Goal: Information Seeking & Learning: Learn about a topic

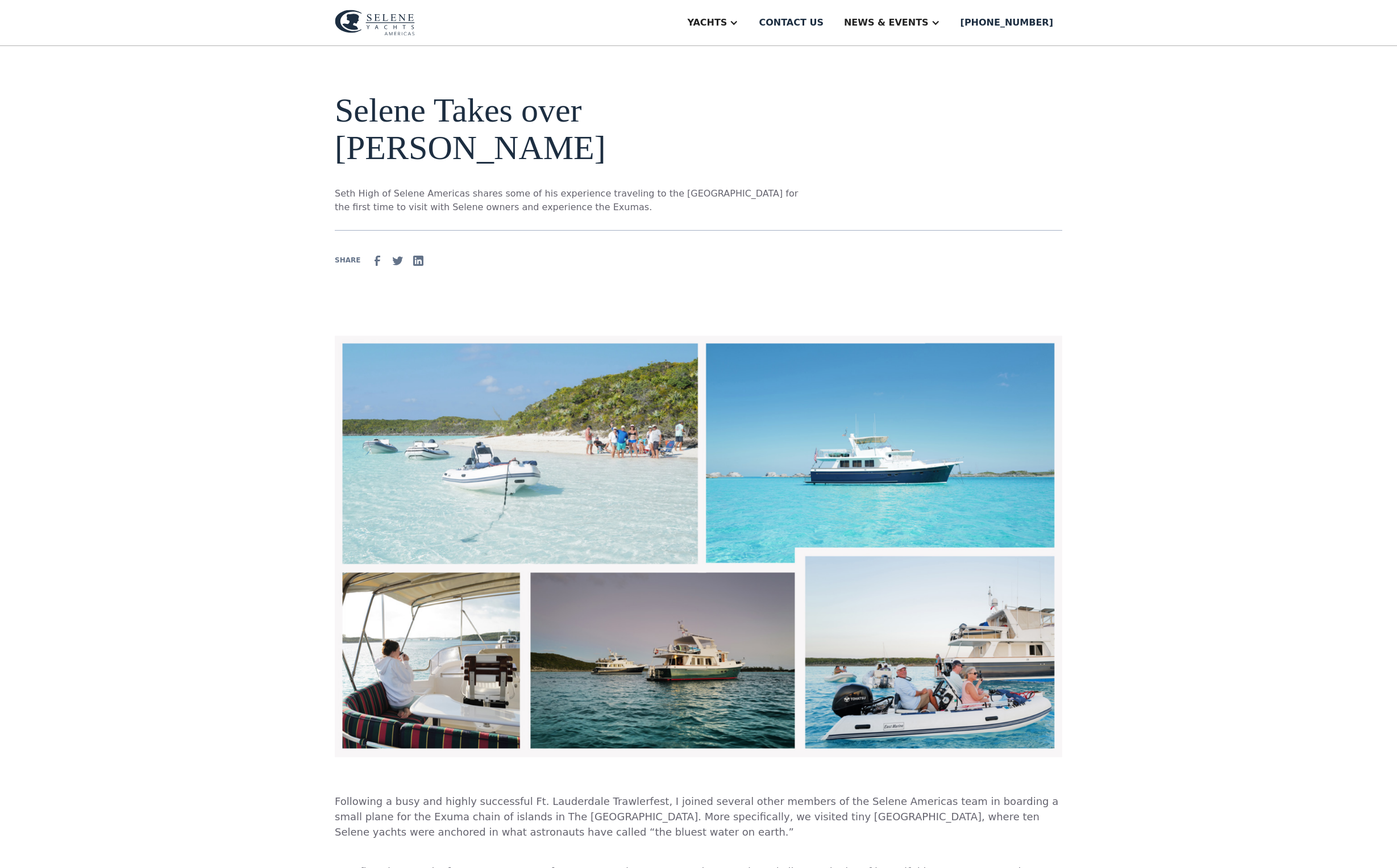
scroll to position [34, 0]
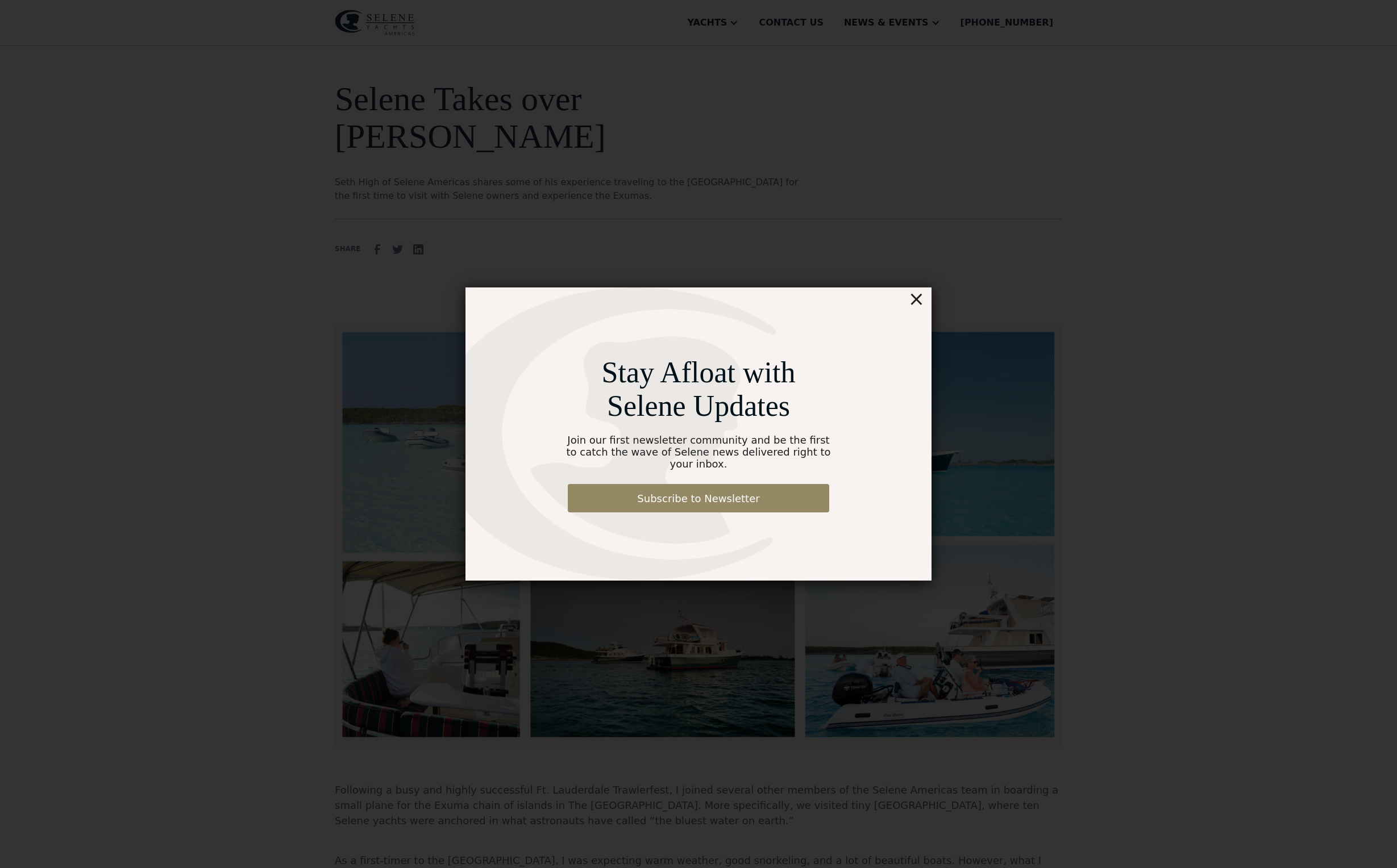
click at [922, 301] on div "×" at bounding box center [916, 299] width 16 height 23
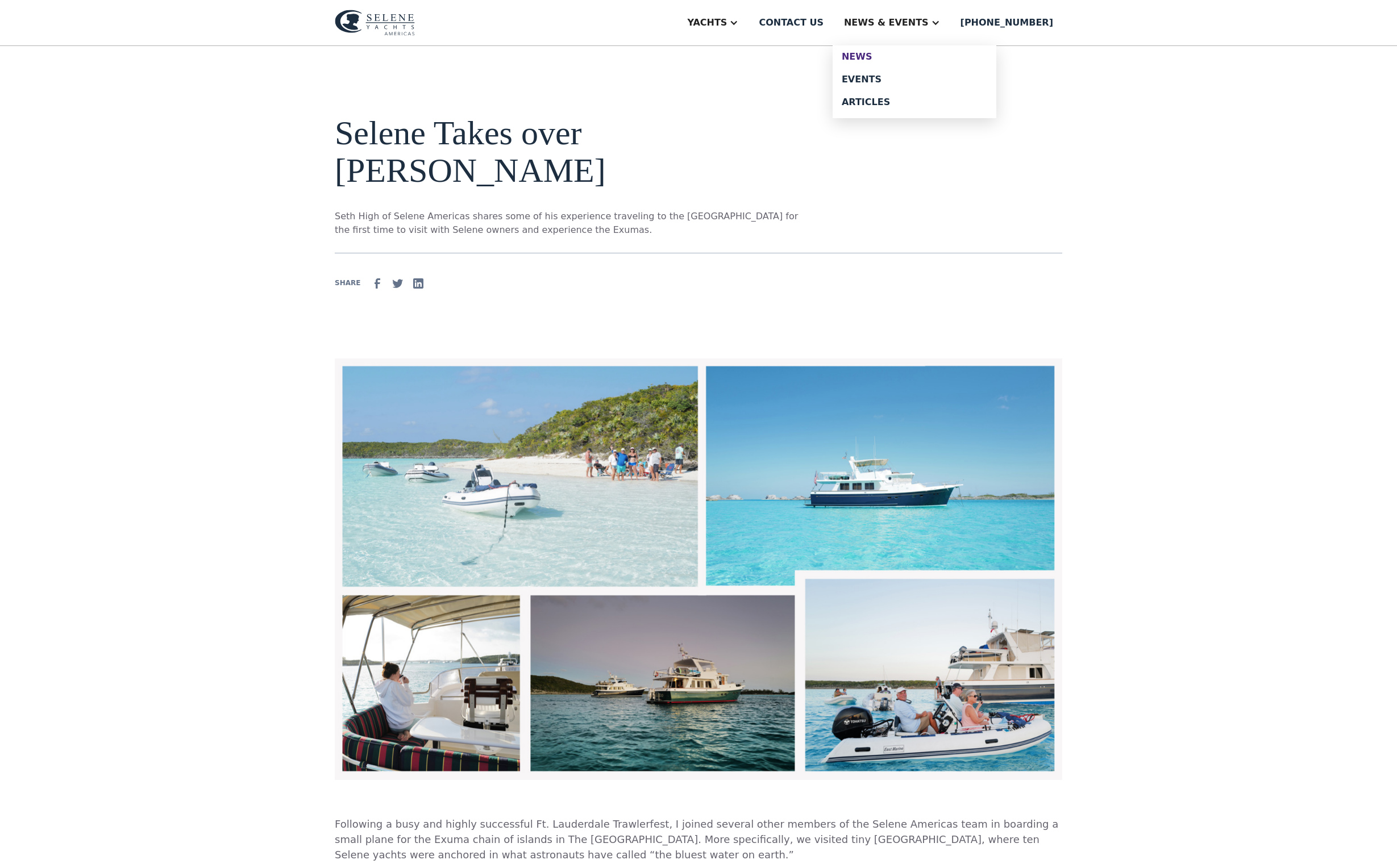
click at [912, 62] on div "News" at bounding box center [914, 56] width 146 height 9
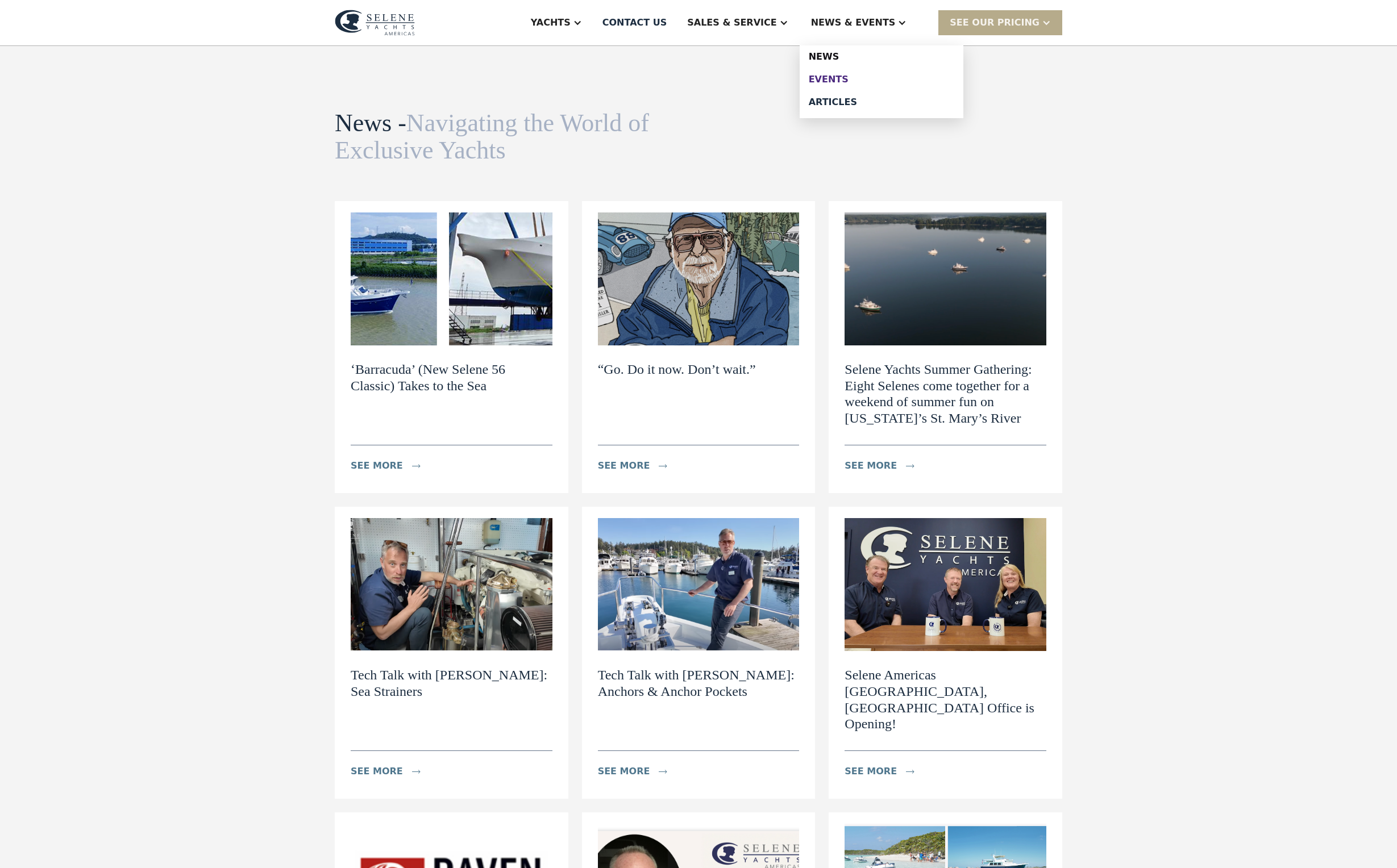
click at [868, 84] on div "Events" at bounding box center [882, 80] width 146 height 9
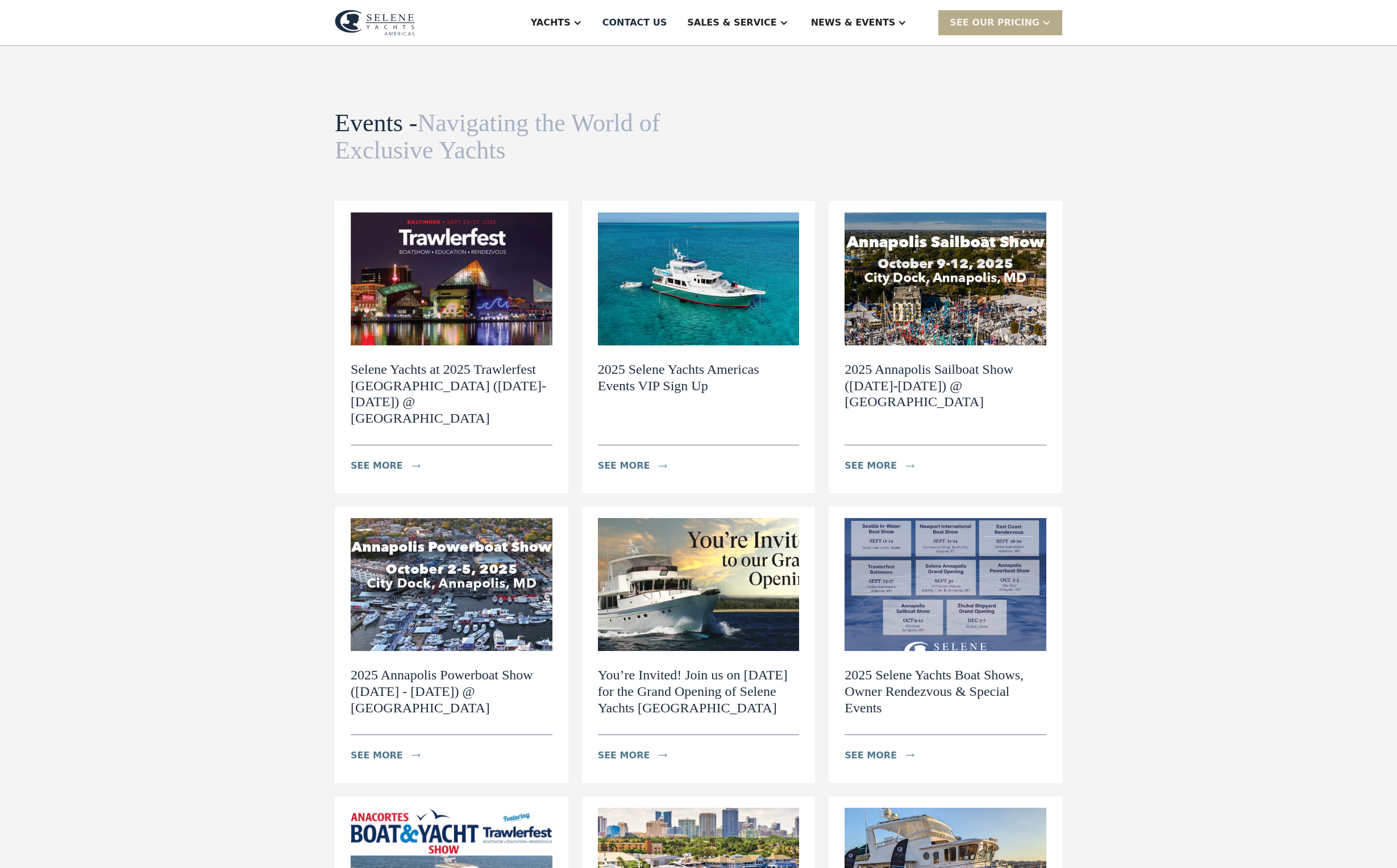
click at [884, 7] on div "News & EVENTS" at bounding box center [859, 22] width 119 height 45
click at [867, 107] on div "Articles" at bounding box center [882, 102] width 146 height 9
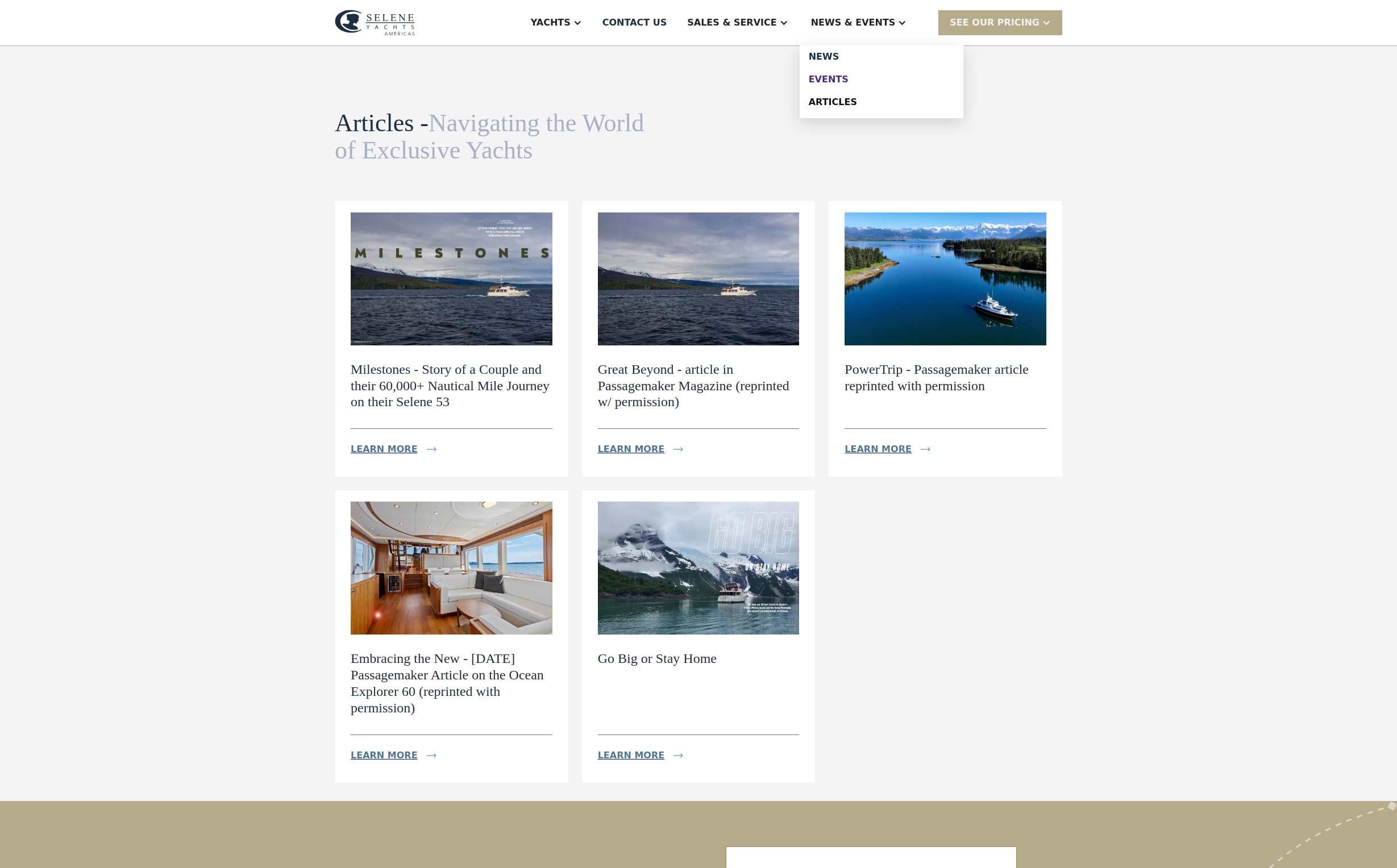
click at [877, 84] on div "Events" at bounding box center [882, 80] width 146 height 9
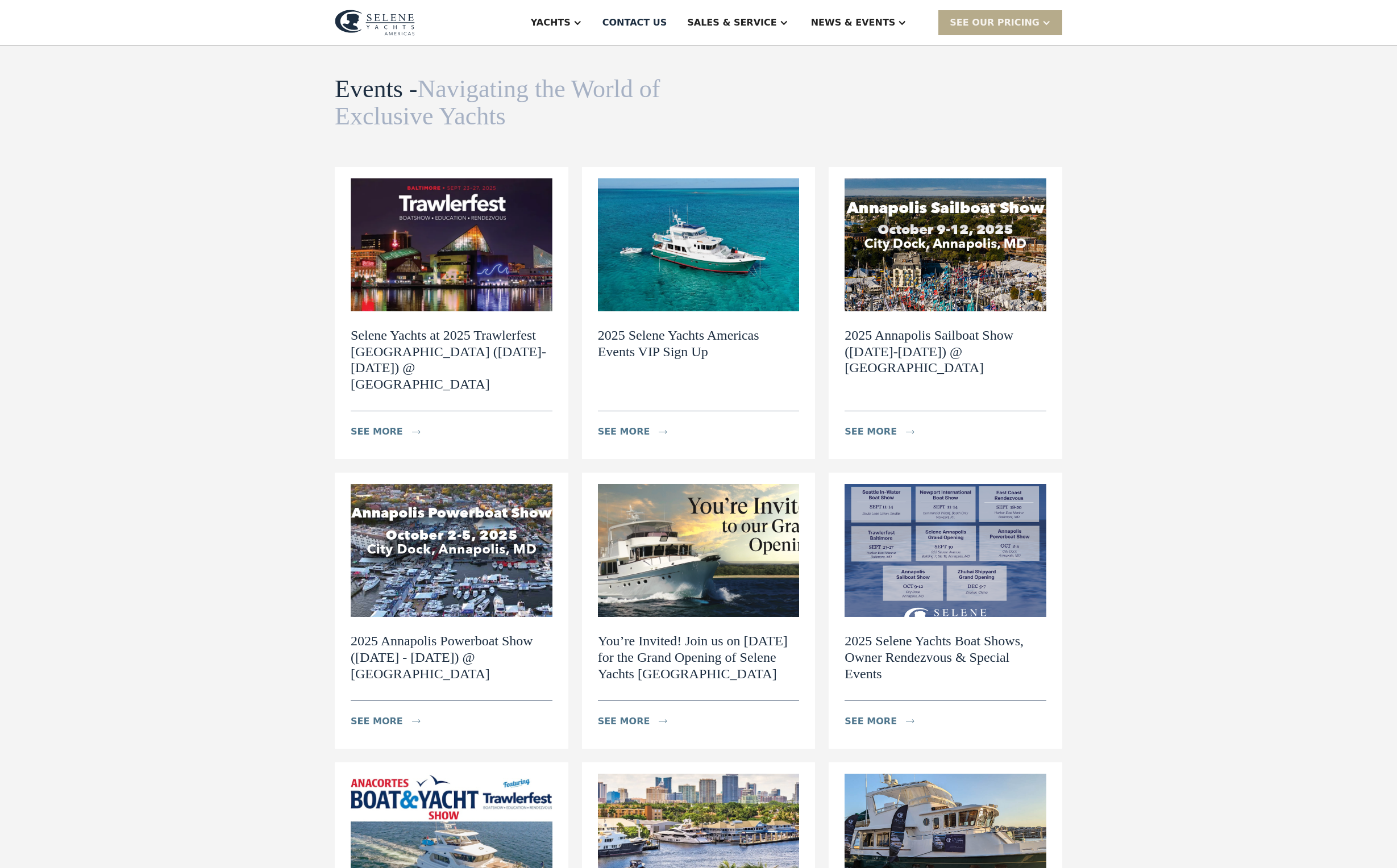
scroll to position [39, 0]
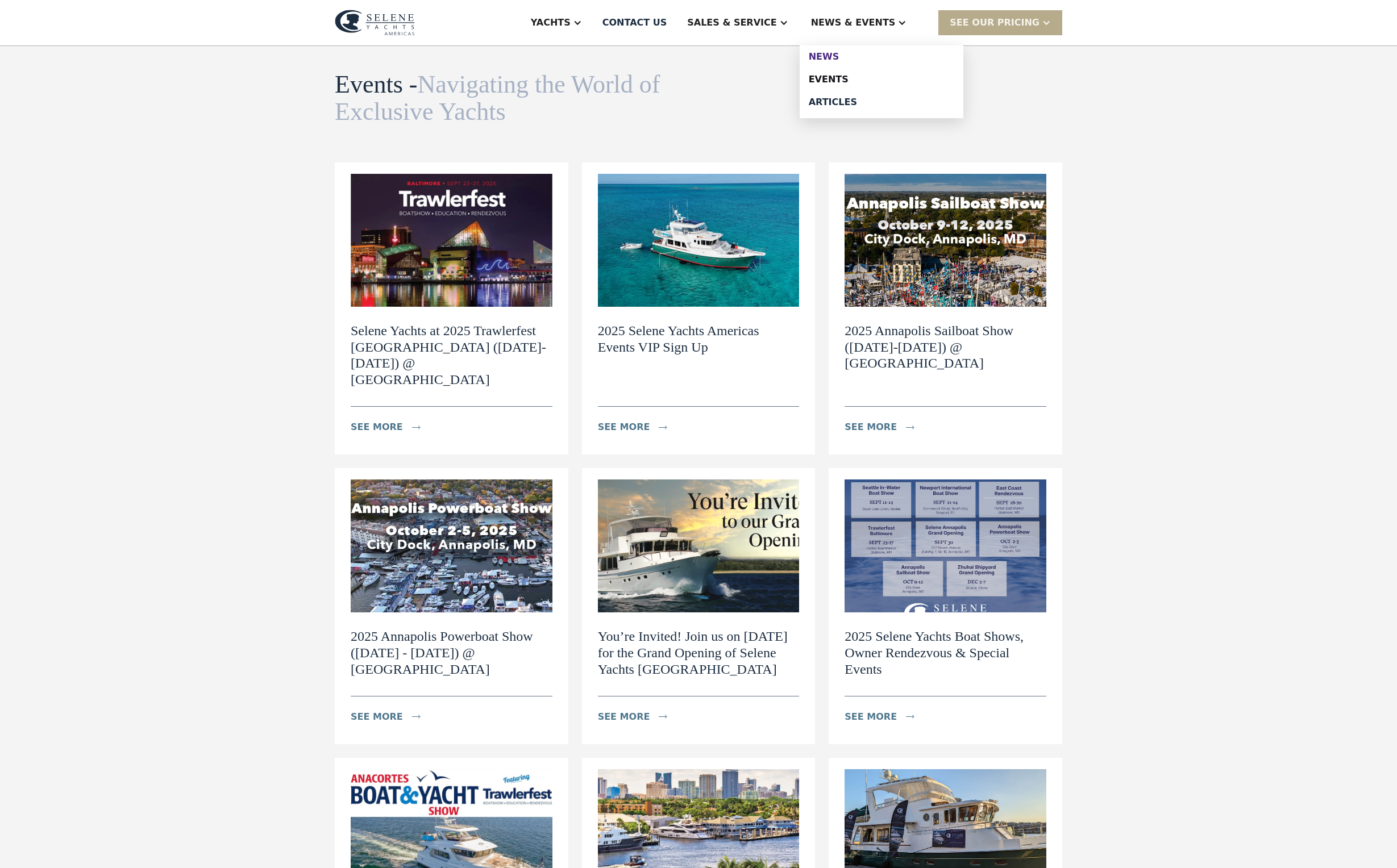
click at [882, 62] on div "News" at bounding box center [882, 56] width 146 height 9
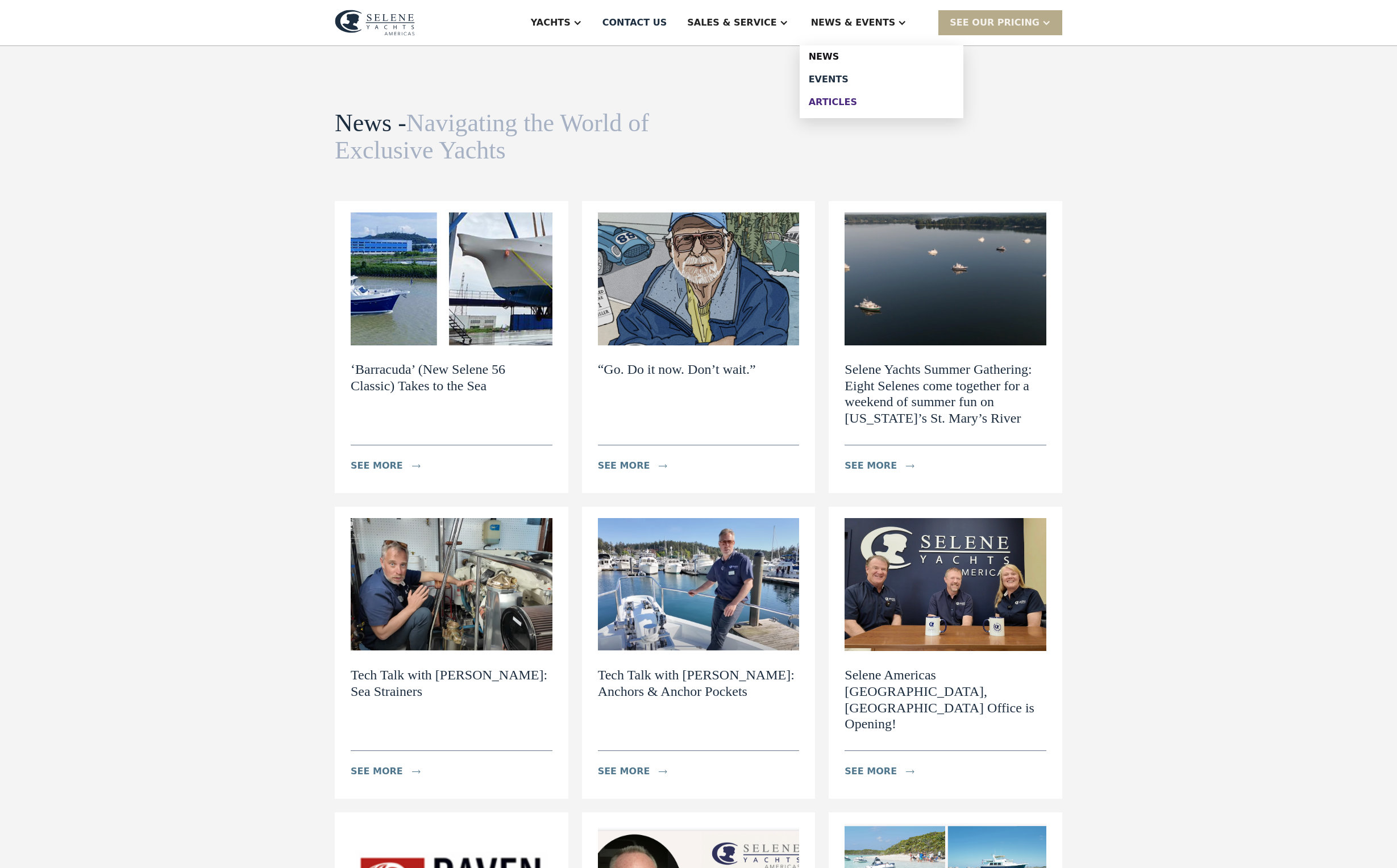
click at [874, 107] on div "Articles" at bounding box center [882, 102] width 146 height 9
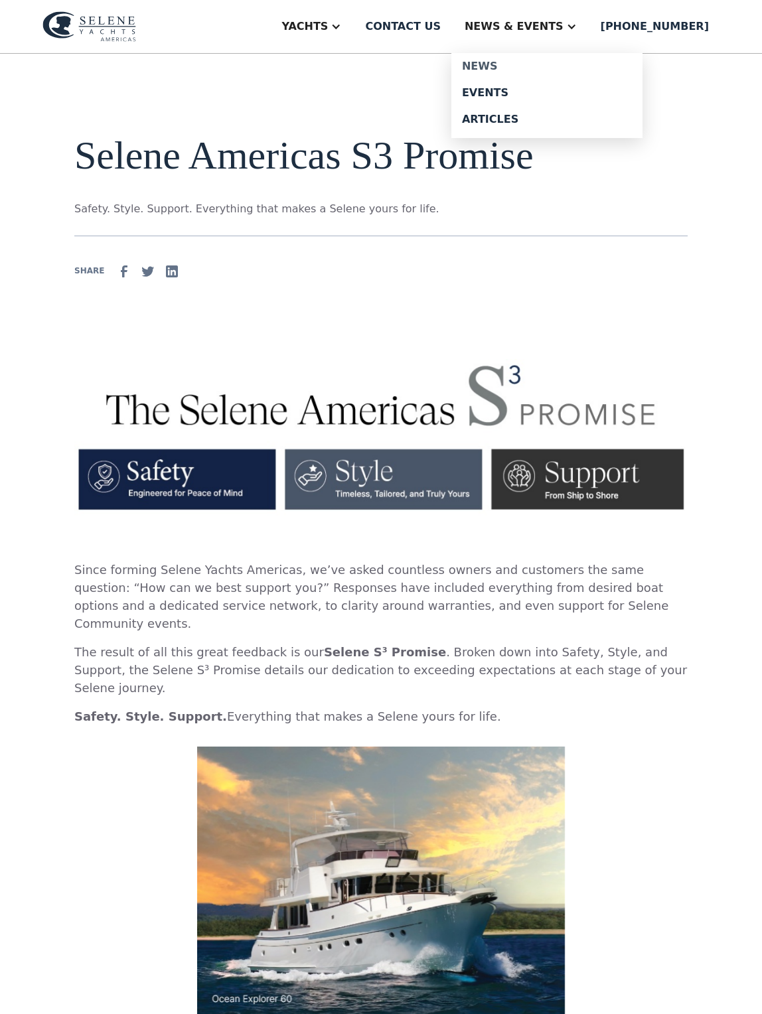
click at [500, 69] on div "News" at bounding box center [547, 66] width 170 height 11
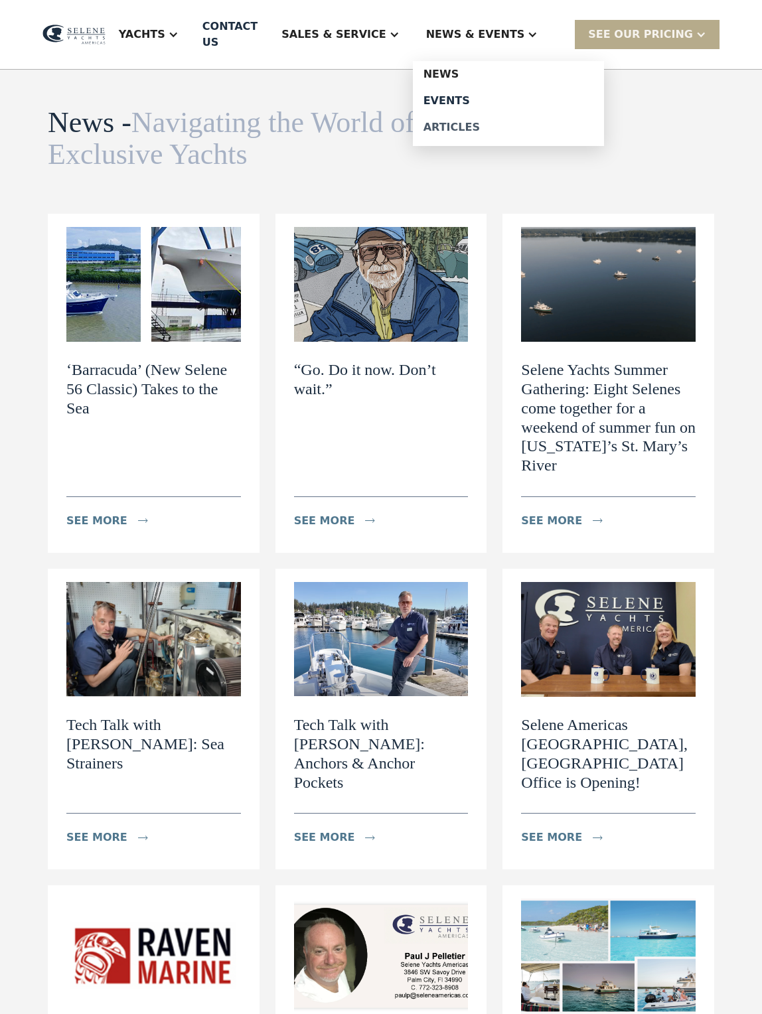
click at [462, 133] on div "Articles" at bounding box center [508, 127] width 170 height 11
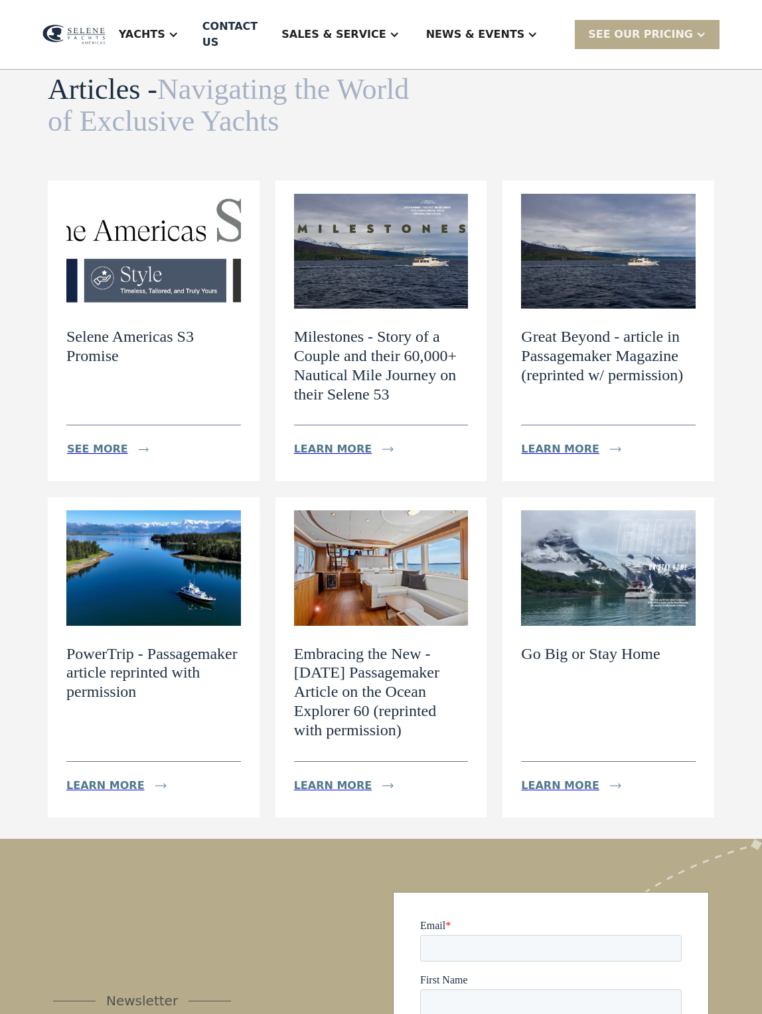
scroll to position [35, 0]
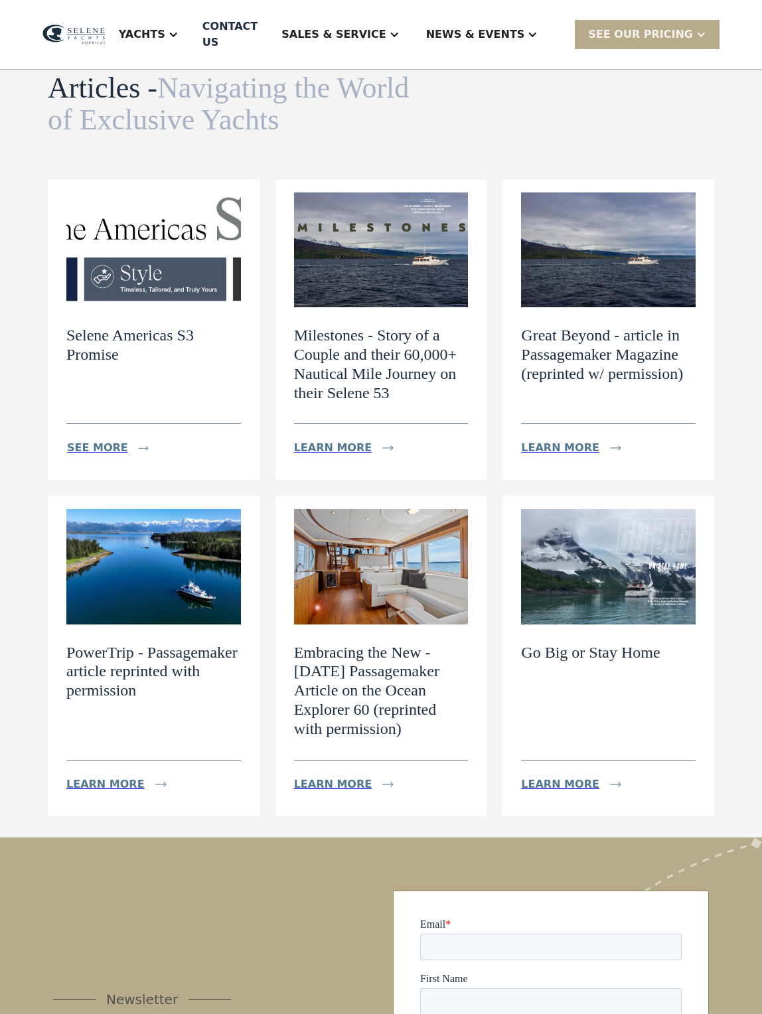
click at [187, 307] on img at bounding box center [153, 249] width 175 height 115
click at [119, 456] on div "see more" at bounding box center [97, 448] width 61 height 16
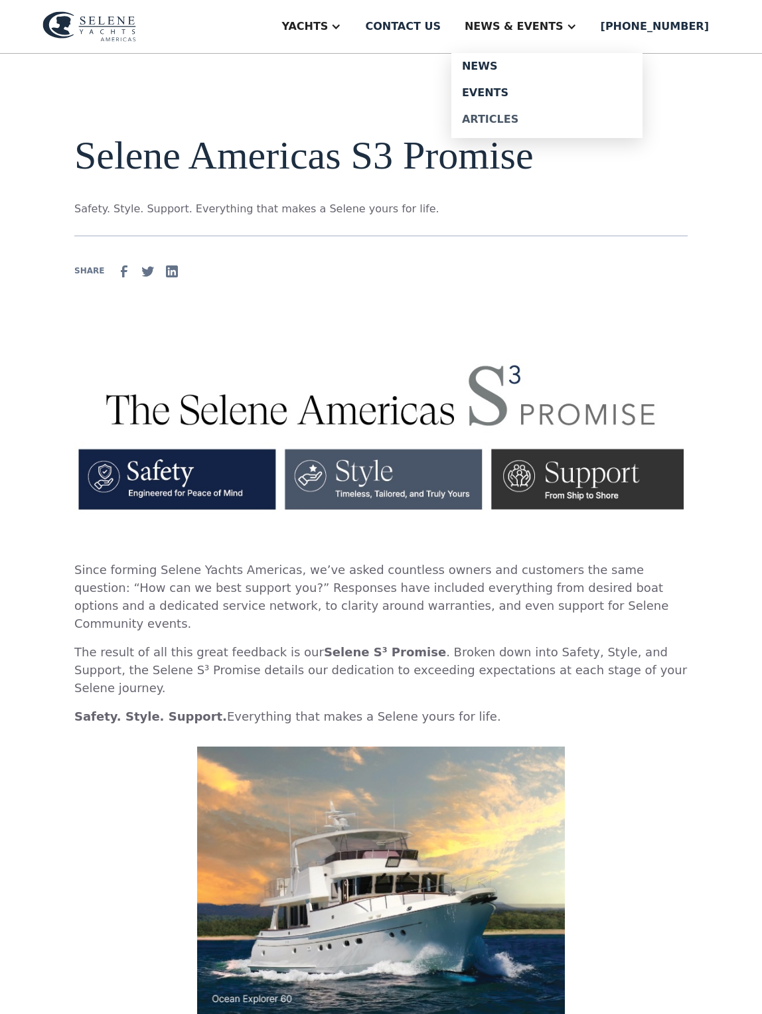
click at [473, 125] on div "Articles" at bounding box center [547, 119] width 170 height 11
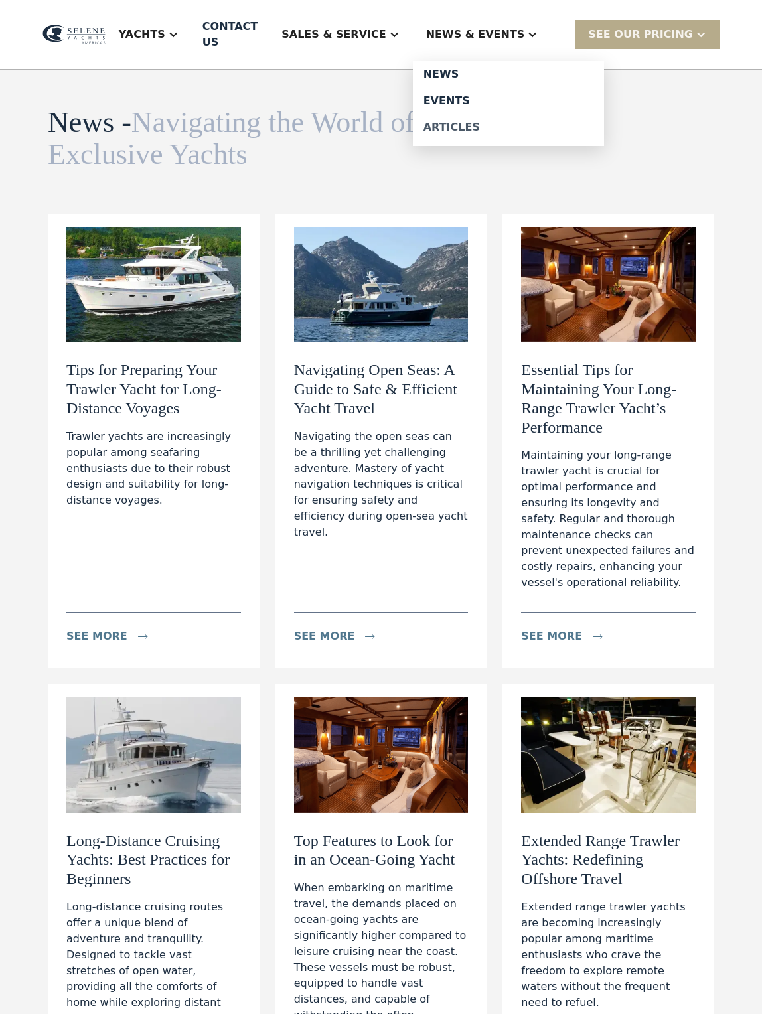
click at [431, 133] on div "Articles" at bounding box center [508, 127] width 170 height 11
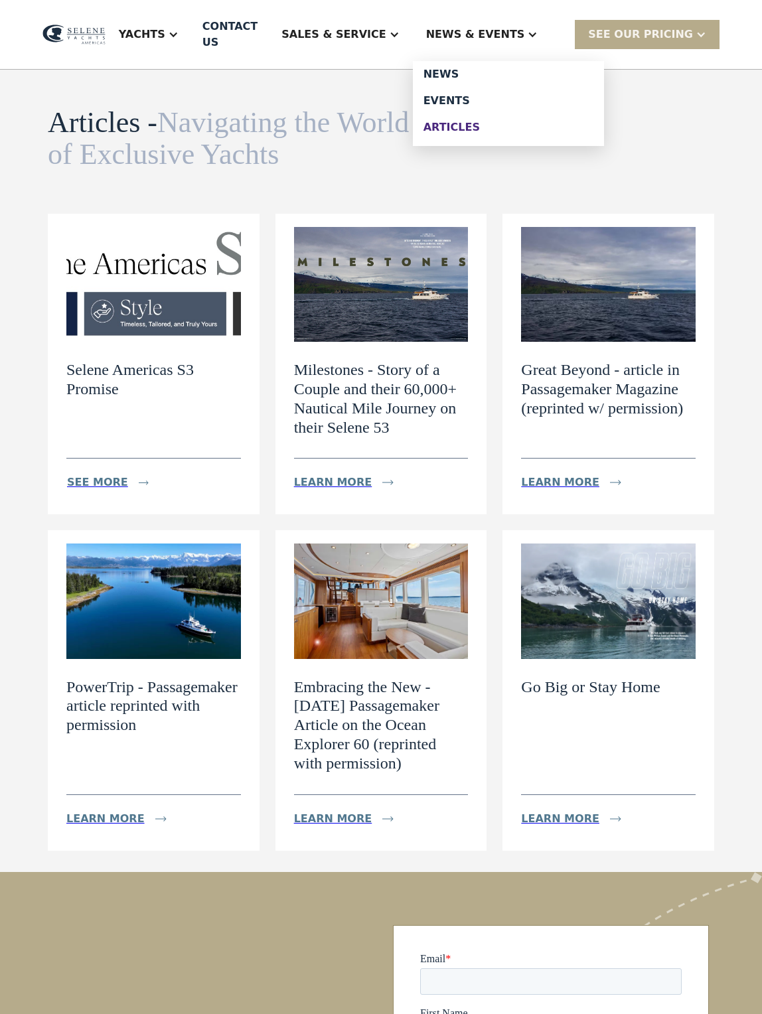
click at [447, 133] on div "Articles" at bounding box center [508, 127] width 170 height 11
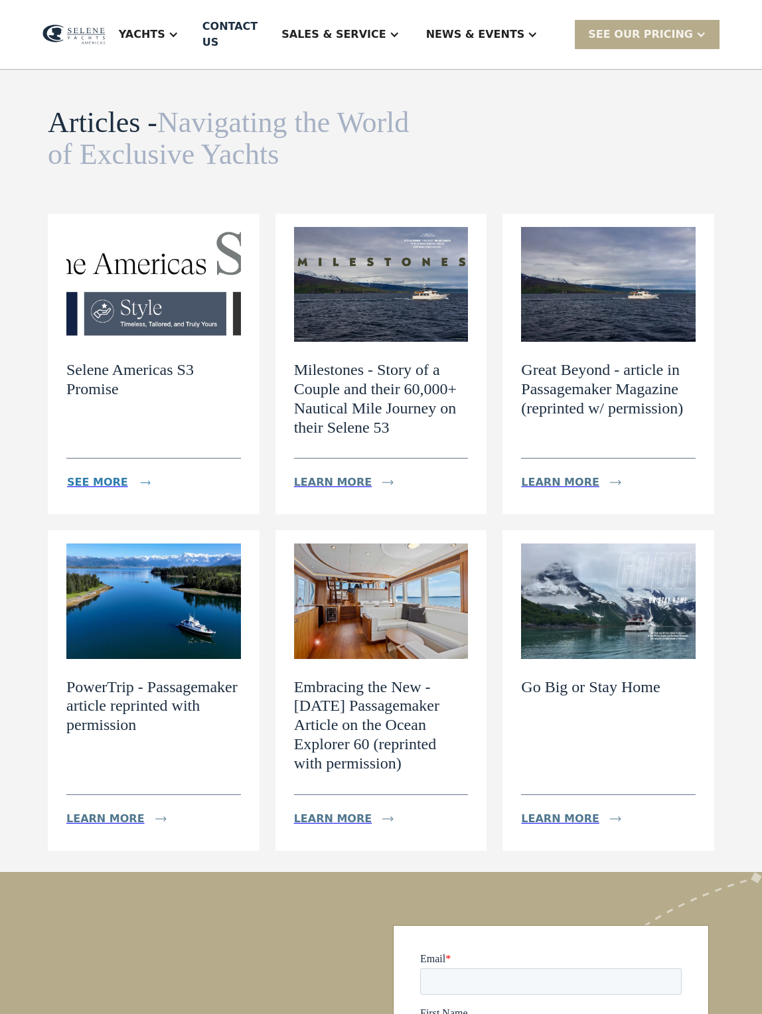
click at [105, 491] on div "see more" at bounding box center [97, 483] width 61 height 16
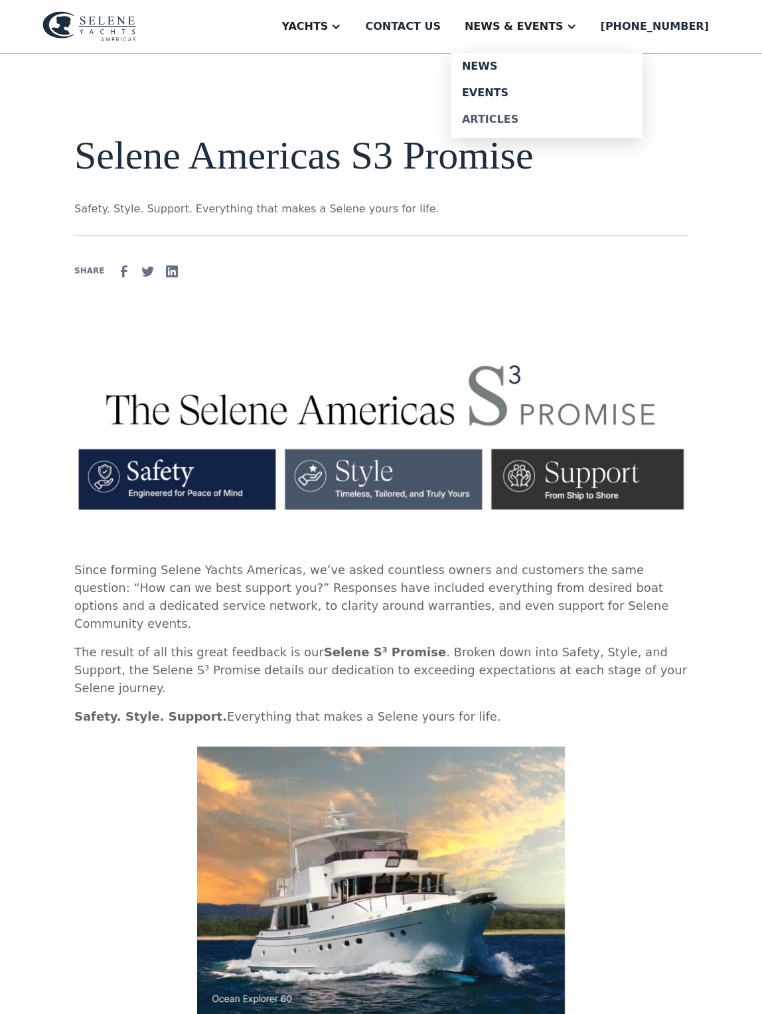
click at [462, 125] on div "Articles" at bounding box center [547, 119] width 170 height 11
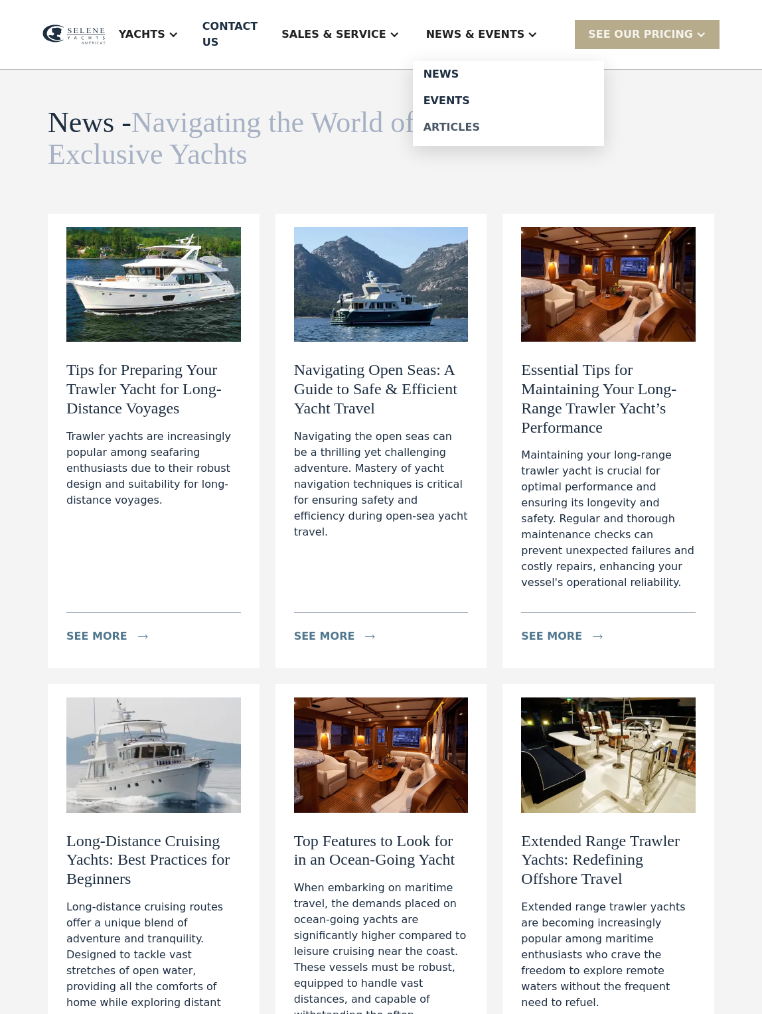
click at [455, 133] on div "Articles" at bounding box center [508, 127] width 170 height 11
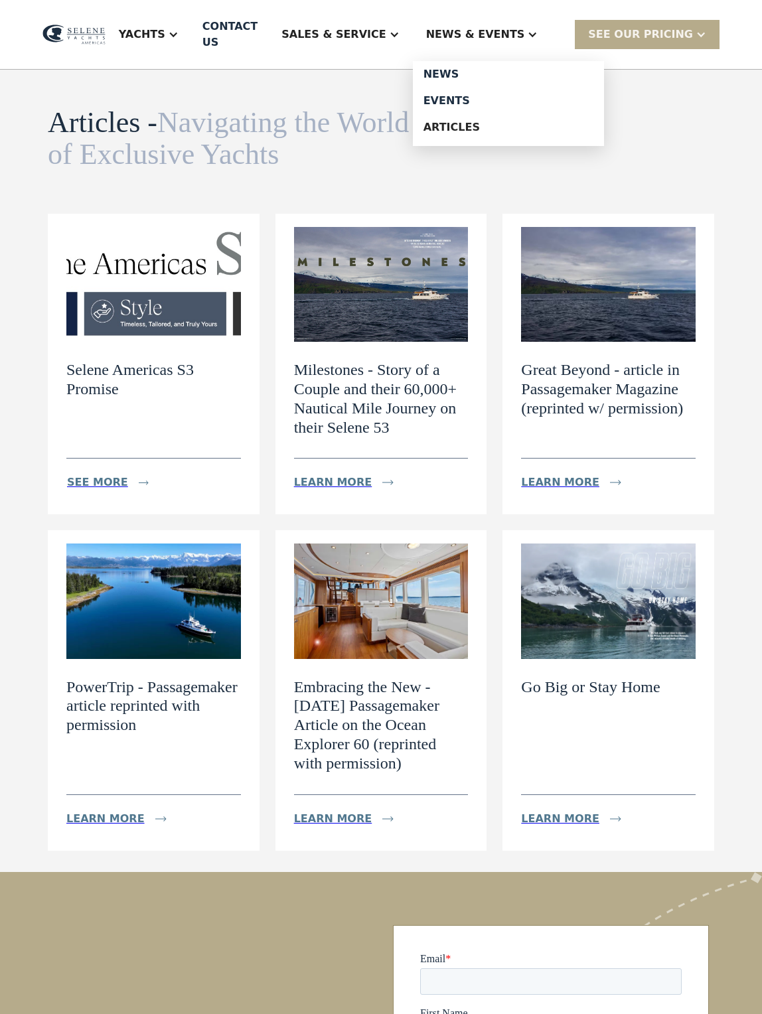
click at [498, 35] on div "News & EVENTS" at bounding box center [475, 35] width 99 height 16
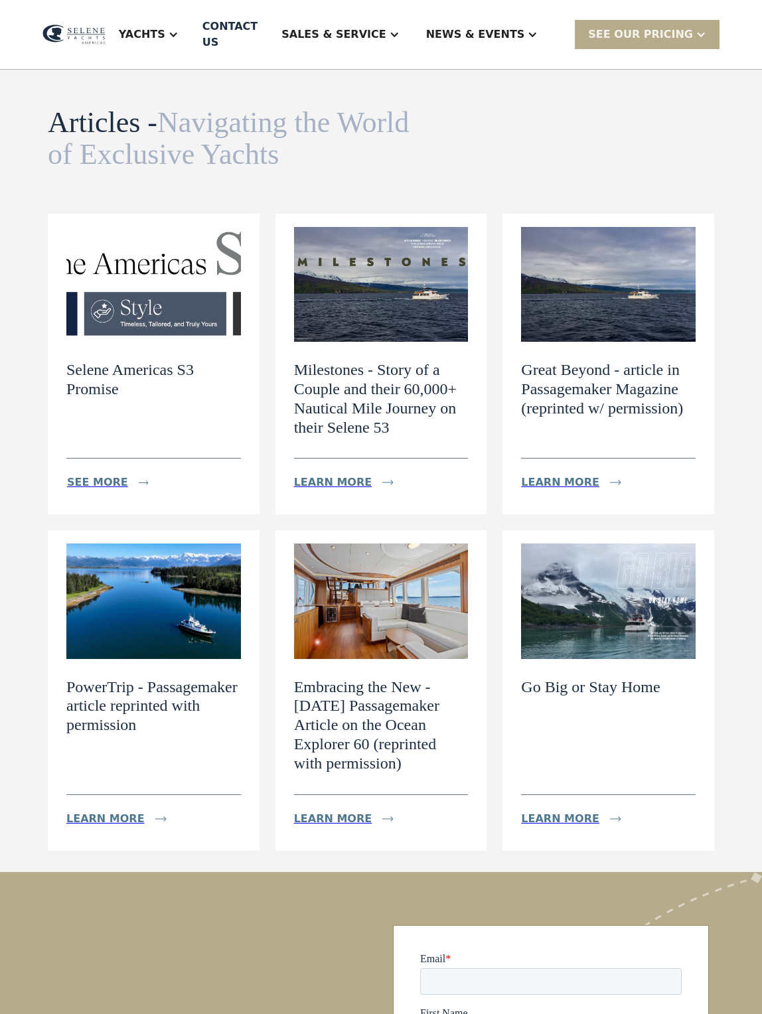
click at [498, 38] on div "News & EVENTS" at bounding box center [475, 35] width 99 height 16
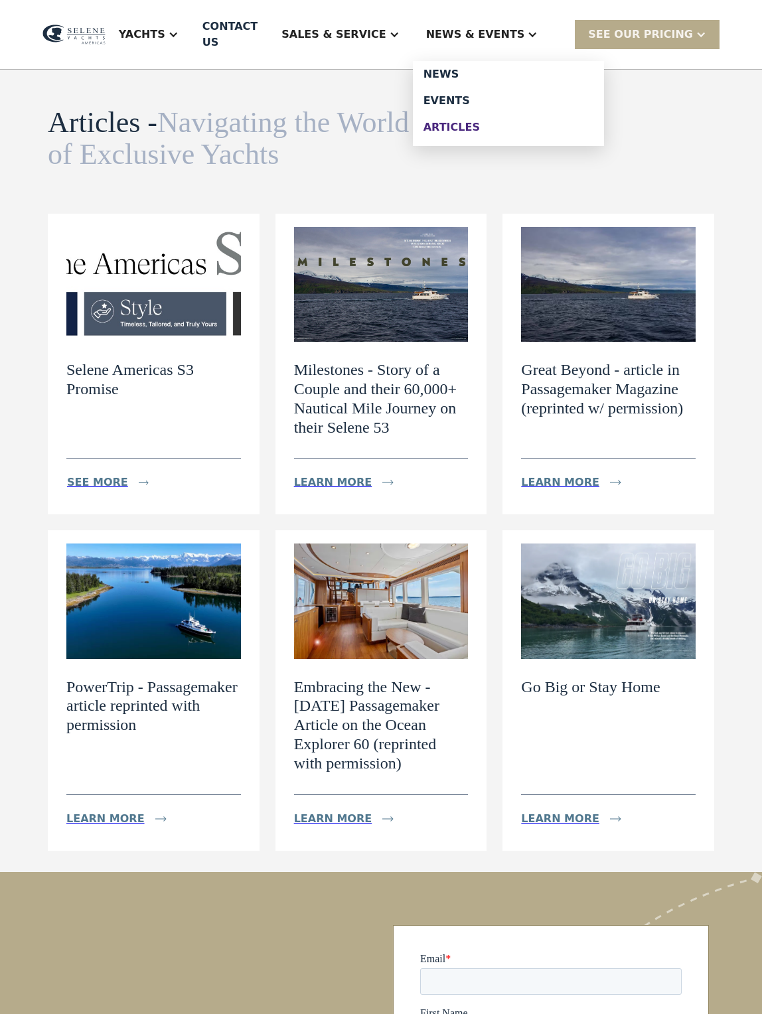
click at [453, 133] on div "Articles" at bounding box center [508, 127] width 170 height 11
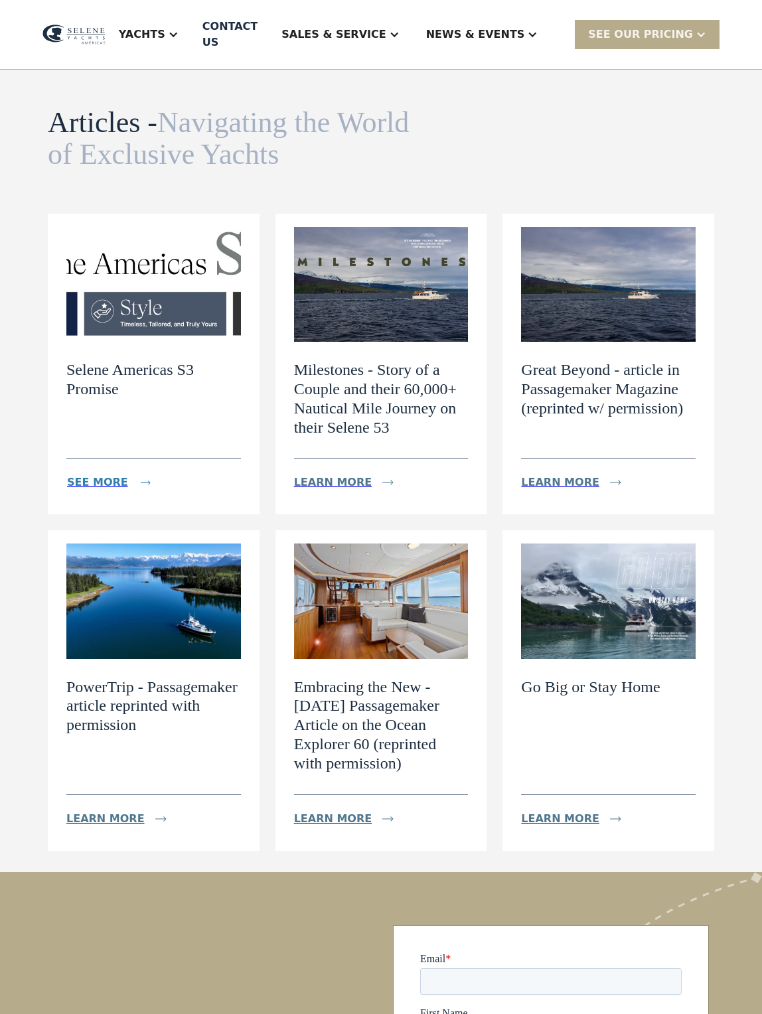
click at [97, 491] on div "see more" at bounding box center [97, 483] width 61 height 16
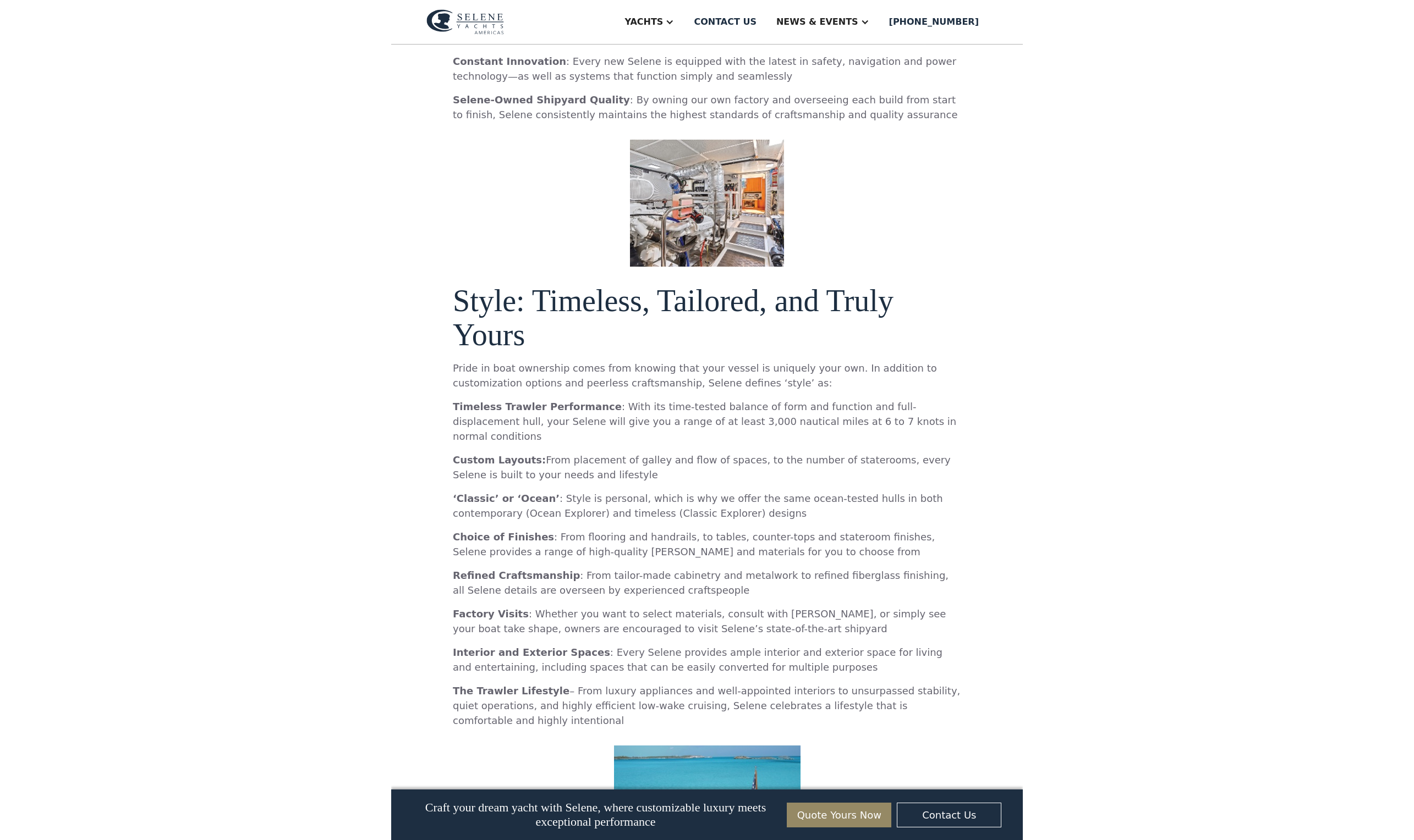
scroll to position [1129, 0]
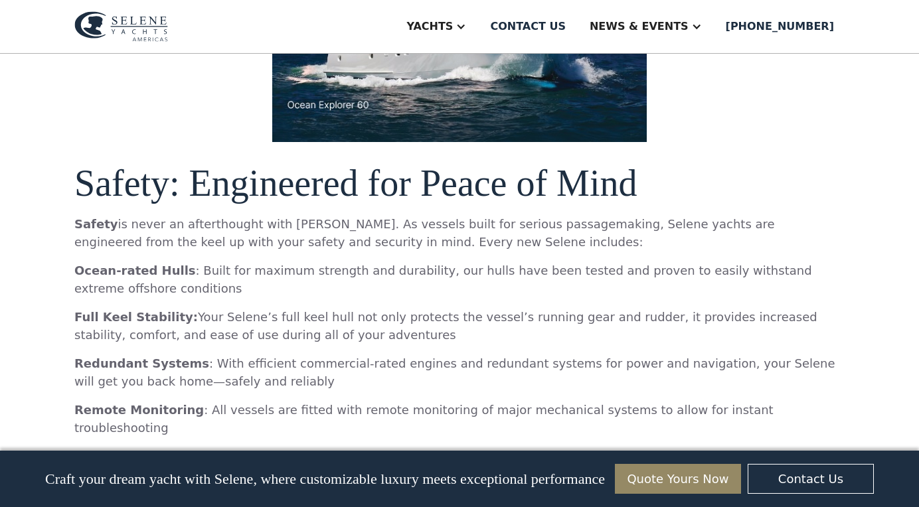
scroll to position [990, 0]
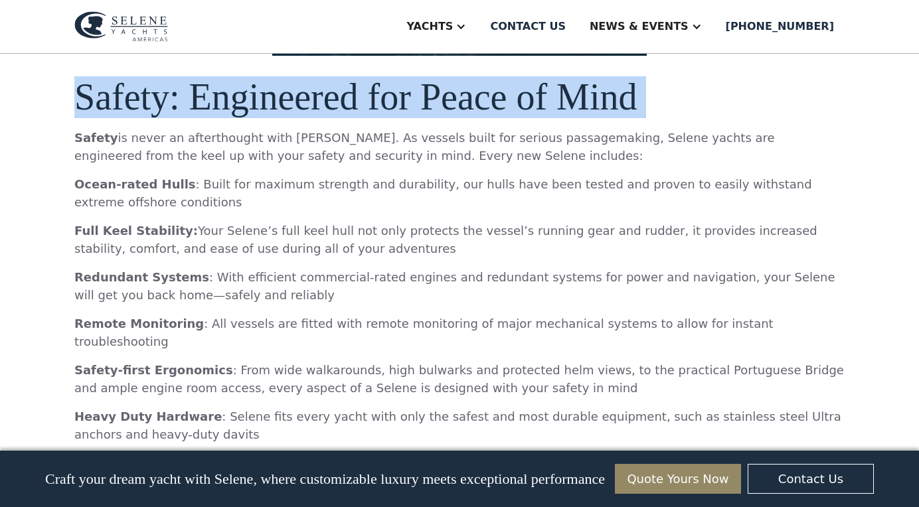
drag, startPoint x: 81, startPoint y: 96, endPoint x: 216, endPoint y: 129, distance: 139.4
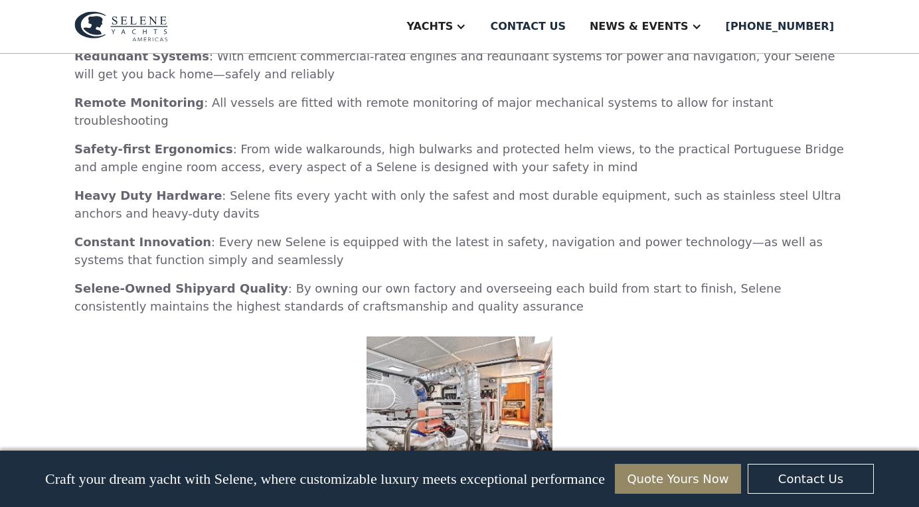
scroll to position [1212, 0]
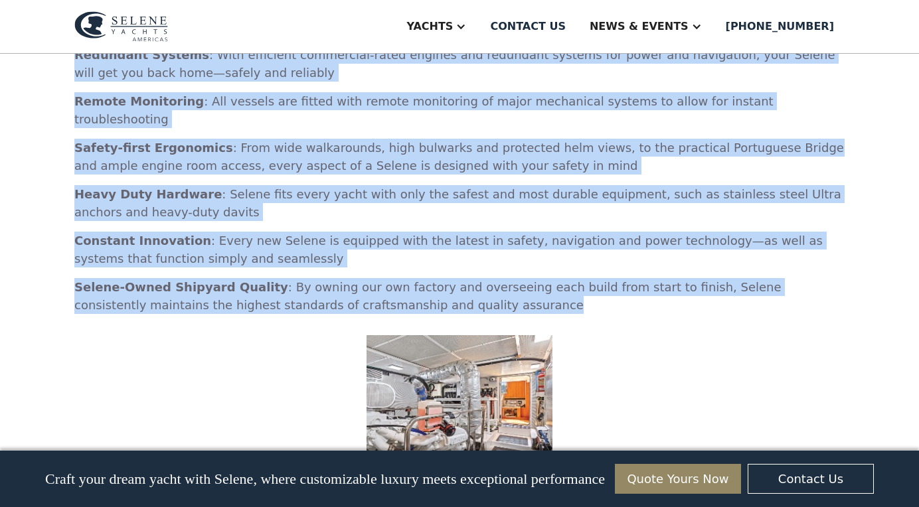
click at [380, 288] on p "Selene-Owned Shipyard Quality : By owning our own factory and overseeing each b…" at bounding box center [459, 296] width 770 height 36
copy div "Safety: Engineered for Peace of Mind Safety is never an afterthought with Selen…"
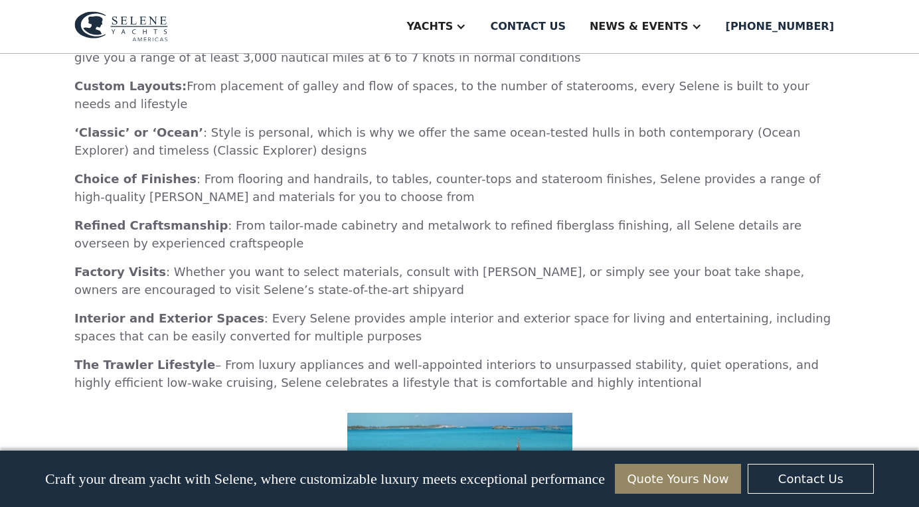
scroll to position [1811, 0]
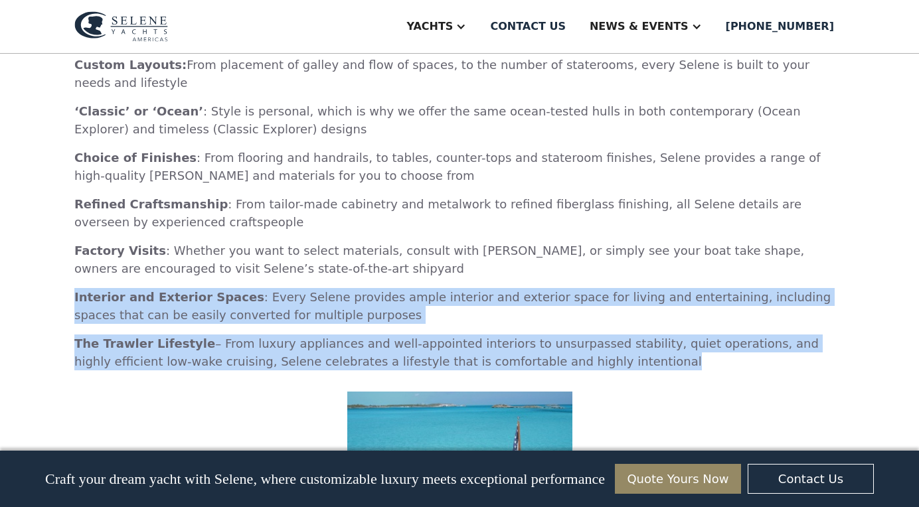
drag, startPoint x: 530, startPoint y: 325, endPoint x: 301, endPoint y: 246, distance: 242.2
click at [301, 246] on div "Since forming Selene Yachts Americas, we’ve asked countless owners and customer…" at bounding box center [459, 118] width 770 height 2654
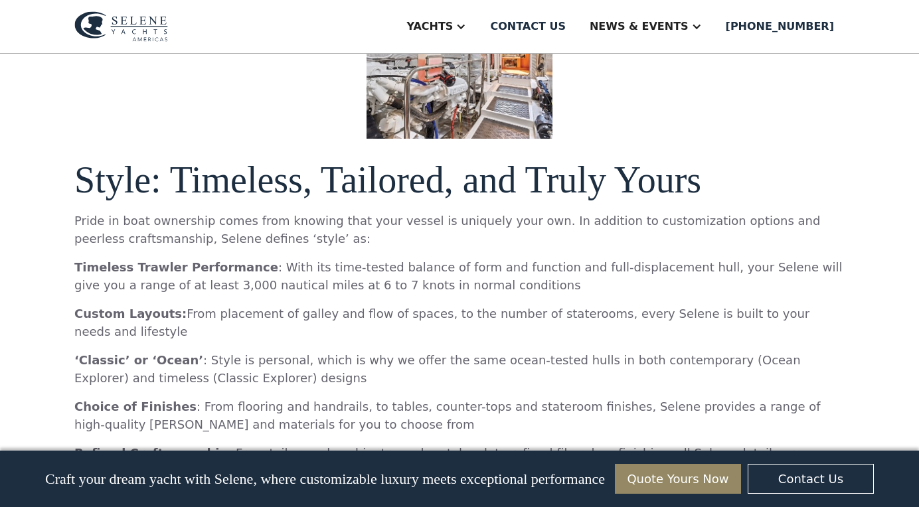
scroll to position [1547, 0]
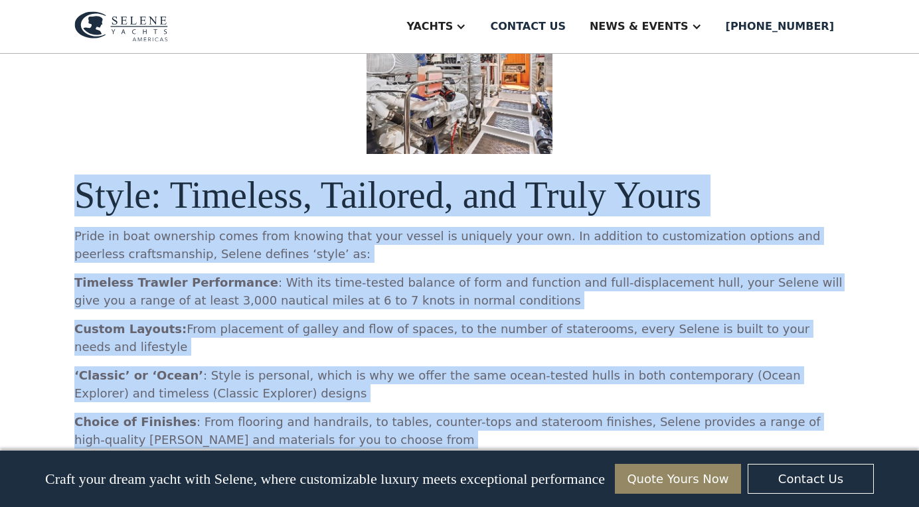
click at [81, 176] on h1 "Style: Timeless, Tailored, and Truly Yours" at bounding box center [459, 195] width 770 height 41
copy div "Style: Timeless, Tailored, and Truly Yours Pride in boat ownership comes from k…"
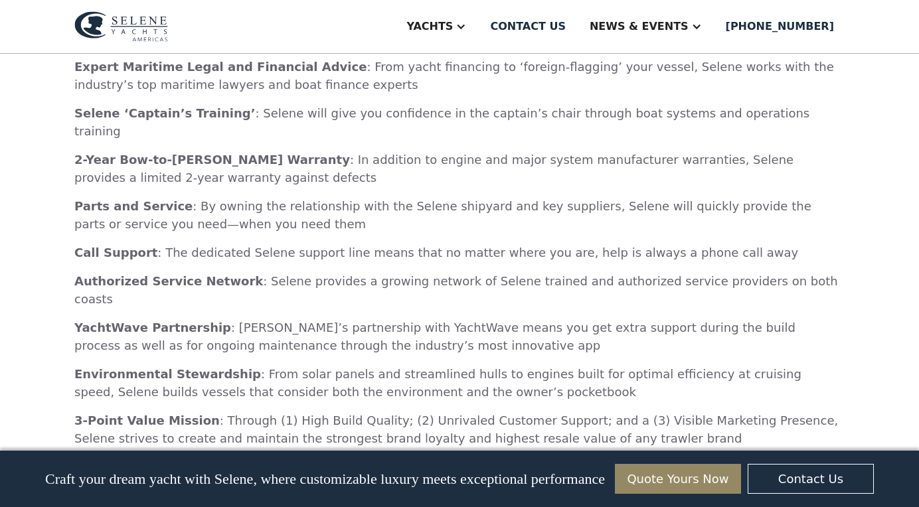
scroll to position [2525, 0]
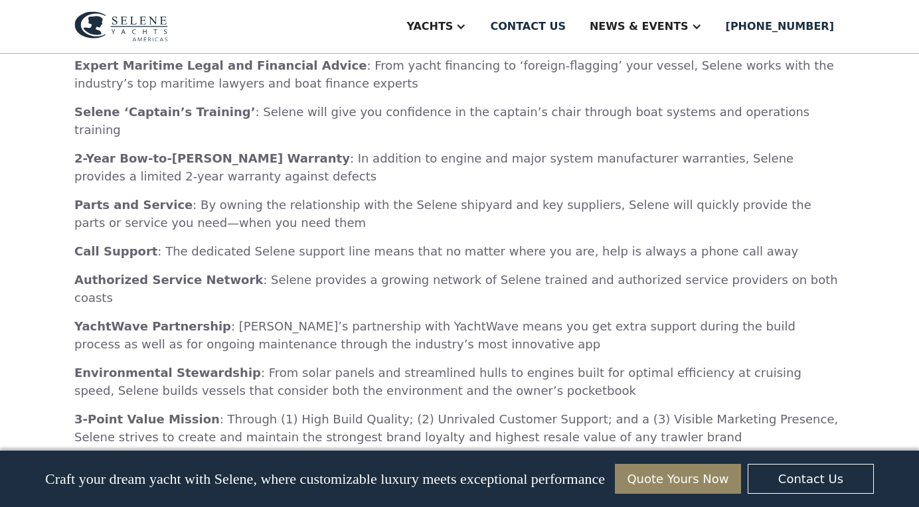
click at [337, 457] on p "Selene Community Events : By Sponsoring the Selene Owners Rendezvous and other …" at bounding box center [459, 475] width 770 height 36
drag, startPoint x: 335, startPoint y: 372, endPoint x: 286, endPoint y: 351, distance: 52.9
click at [286, 457] on p "Selene Community Events : By Sponsoring the Selene Owners Rendezvous and other …" at bounding box center [459, 475] width 770 height 36
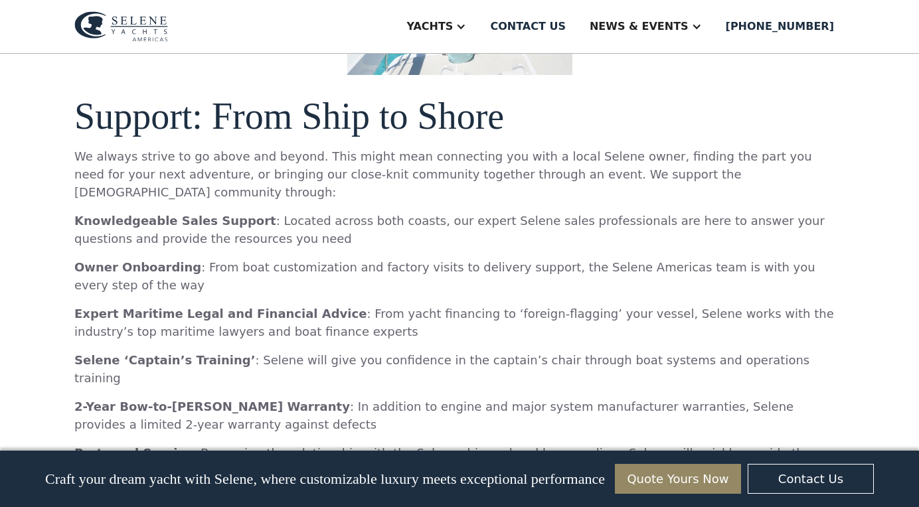
scroll to position [2268, 0]
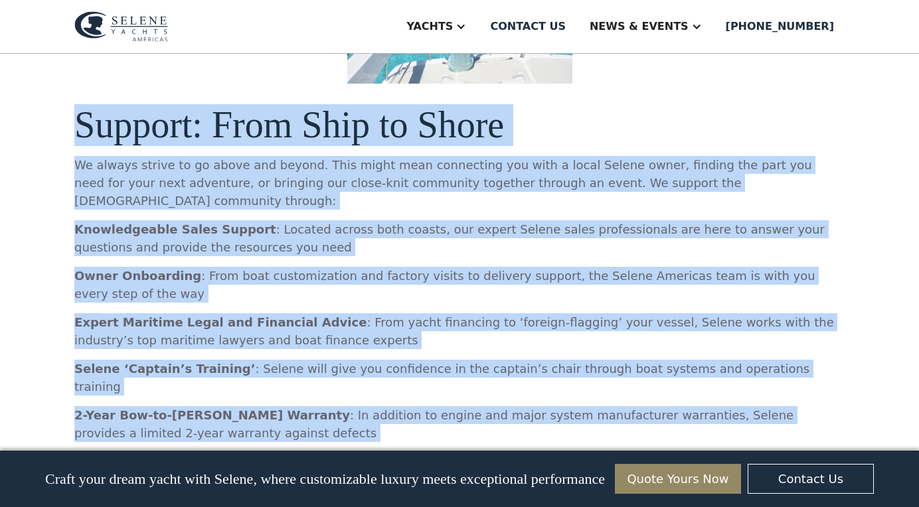
click at [82, 105] on h1 "Support: From Ship to Shore" at bounding box center [459, 125] width 770 height 41
copy div "Support: From Ship to Shore We always strive to go above and beyond. This might…"
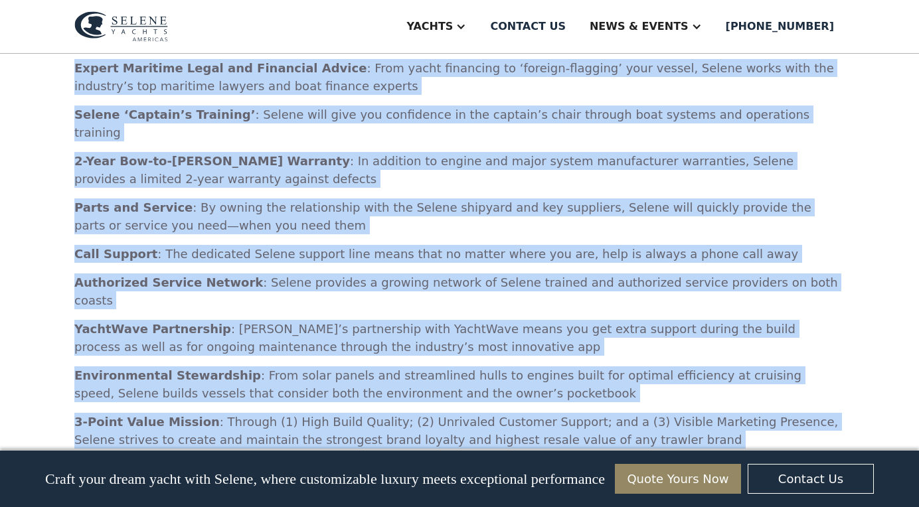
scroll to position [2524, 0]
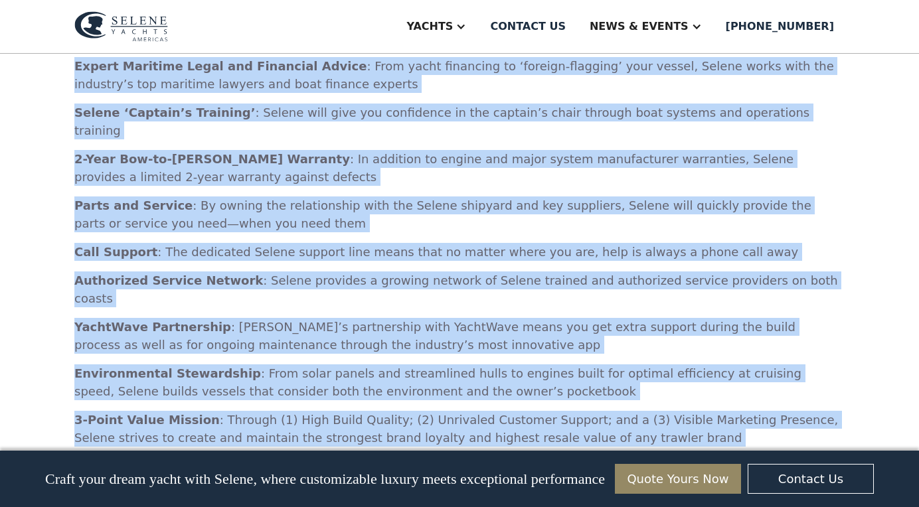
copy div "Support: From Ship to Shore We always strive to go above and beyond. This might…"
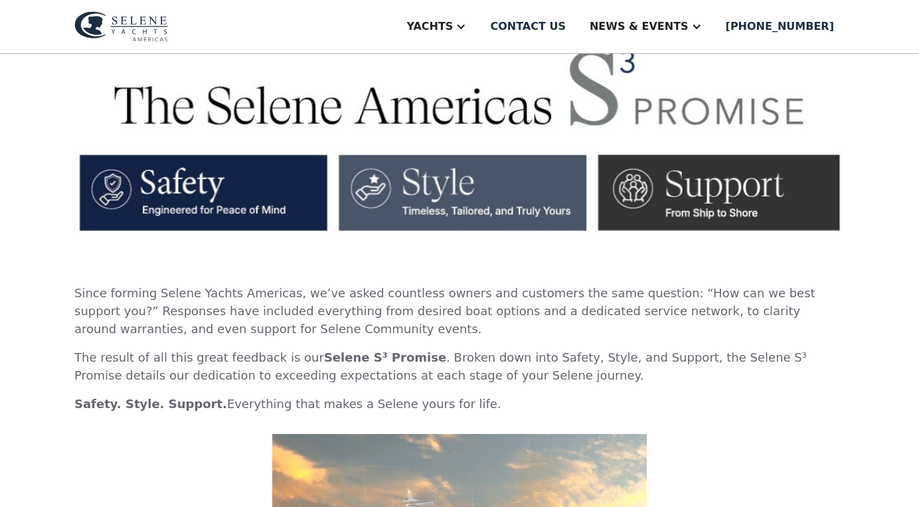
scroll to position [339, 0]
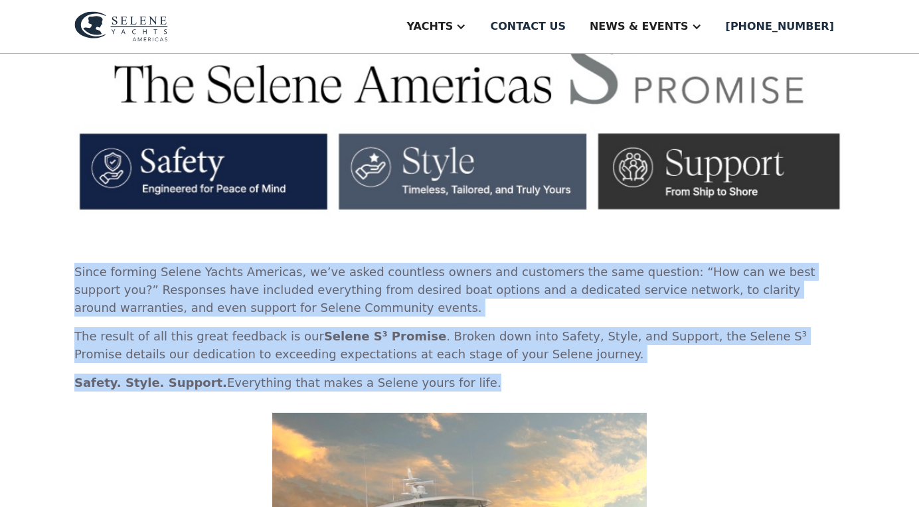
drag, startPoint x: 76, startPoint y: 271, endPoint x: 448, endPoint y: 383, distance: 388.7
copy div "Since forming Selene Yachts Americas, we’ve asked countless owners and customer…"
click at [414, 351] on p "The result of all this great feedback is our Selene S³ Promise . Broken down in…" at bounding box center [459, 345] width 770 height 36
drag, startPoint x: 449, startPoint y: 382, endPoint x: 68, endPoint y: 263, distance: 398.7
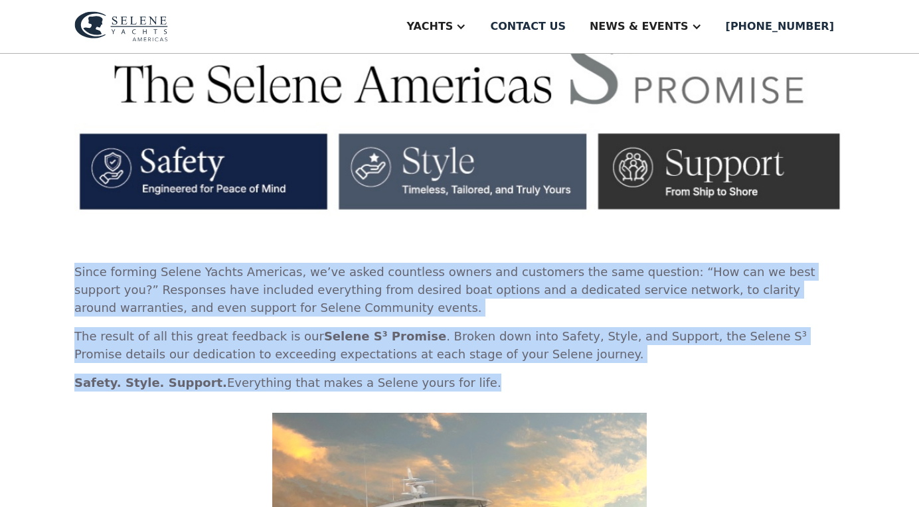
copy div "Since forming Selene Yachts Americas, we’ve asked countless owners and customer…"
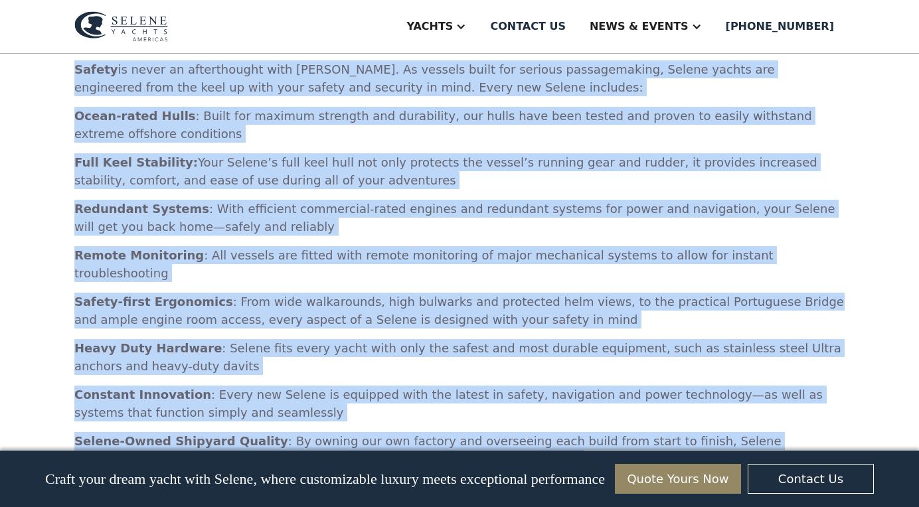
scroll to position [1013, 0]
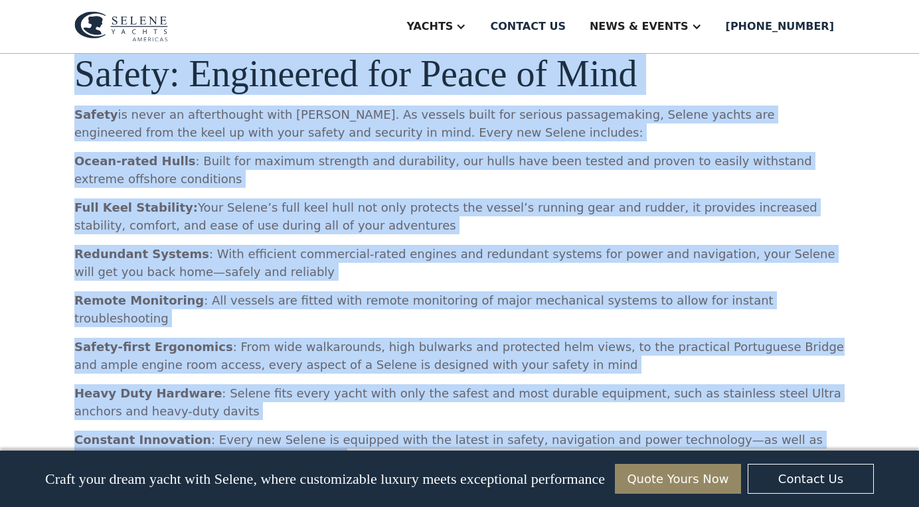
drag, startPoint x: 396, startPoint y: 258, endPoint x: 77, endPoint y: 84, distance: 363.6
copy div "Safety: Engineered for Peace of Mind Safety is never an afterthought with Selen…"
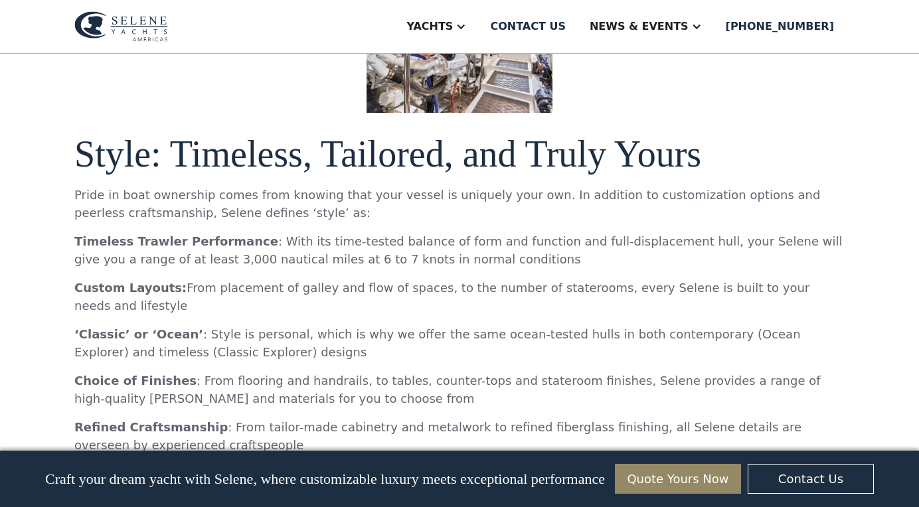
scroll to position [1588, 0]
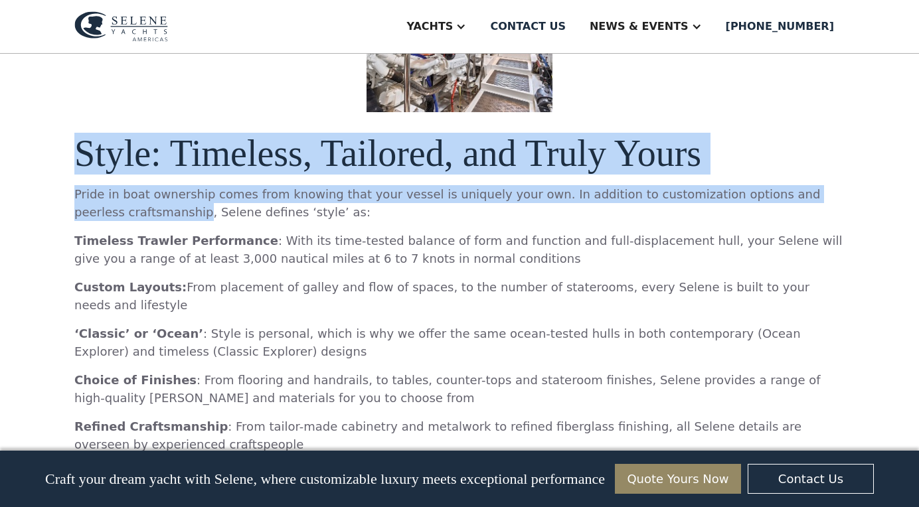
drag, startPoint x: 78, startPoint y: 138, endPoint x: 151, endPoint y: 196, distance: 94.0
click at [151, 196] on div "Since forming Selene Yachts Americas, we’ve asked countless owners and customer…" at bounding box center [459, 340] width 770 height 2654
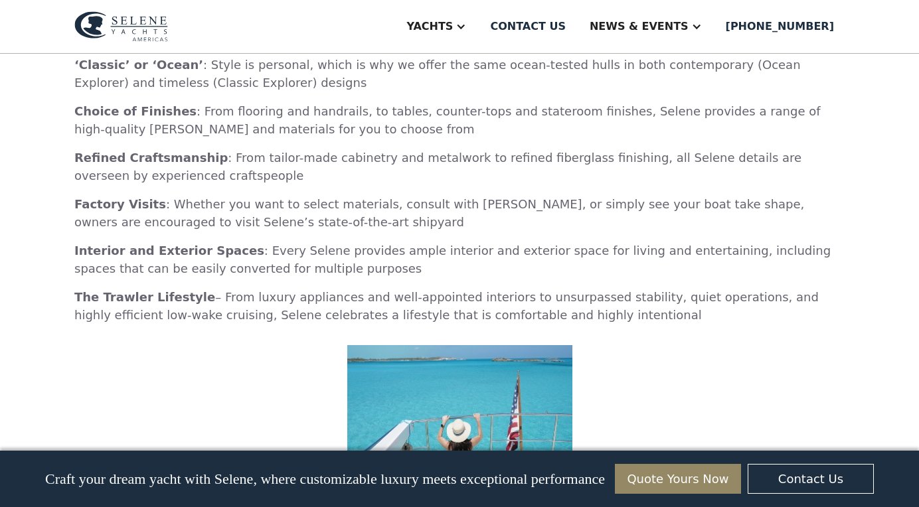
scroll to position [1859, 0]
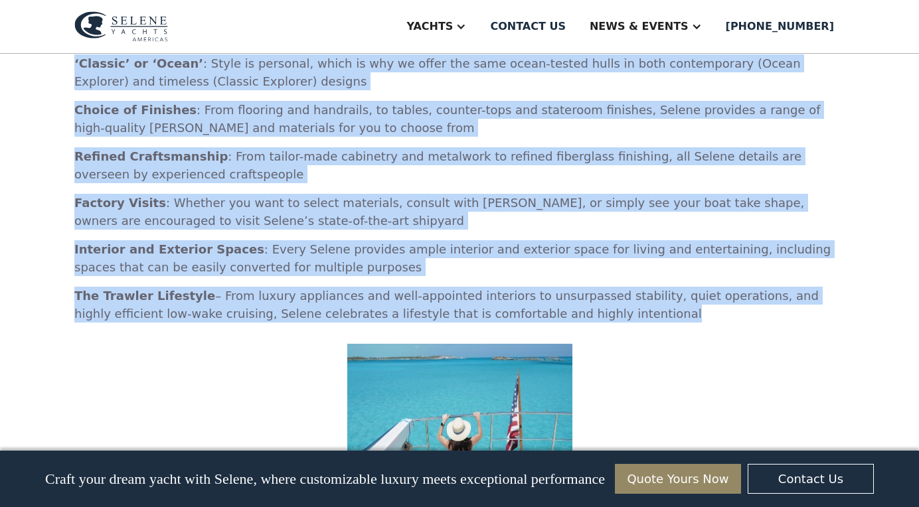
click at [522, 287] on p "The Trawler Lifestyle – From luxury appliances and well-appointed interiors to …" at bounding box center [459, 305] width 770 height 36
copy div "Style: Timeless, Tailored, and Truly Yours Pride in boat ownership comes from k…"
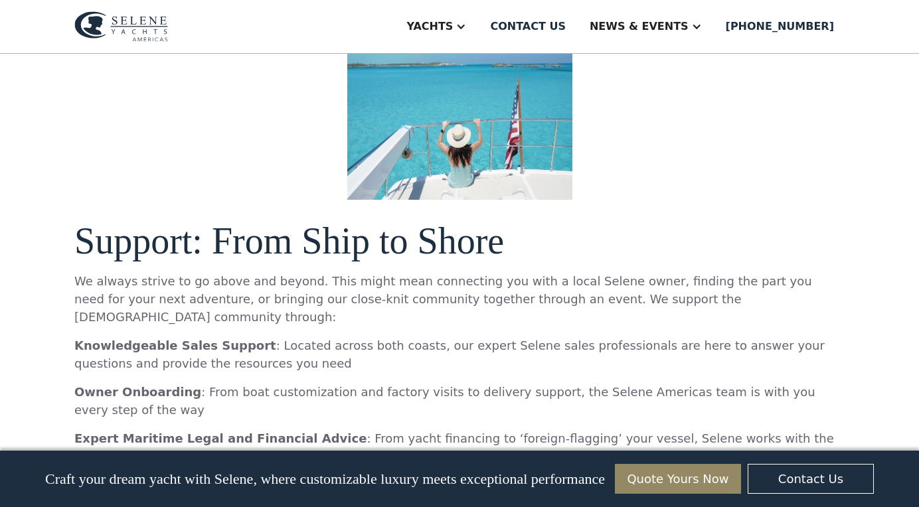
scroll to position [2149, 0]
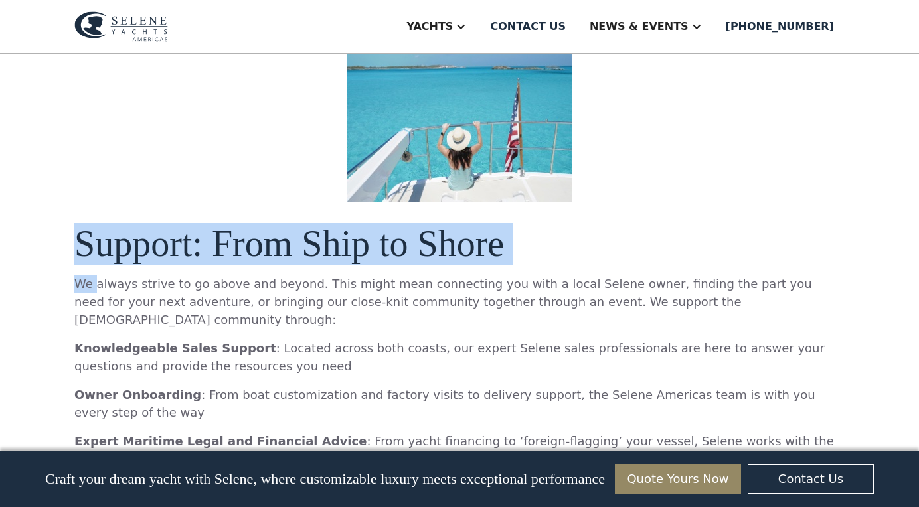
drag, startPoint x: 78, startPoint y: 212, endPoint x: 94, endPoint y: 242, distance: 33.9
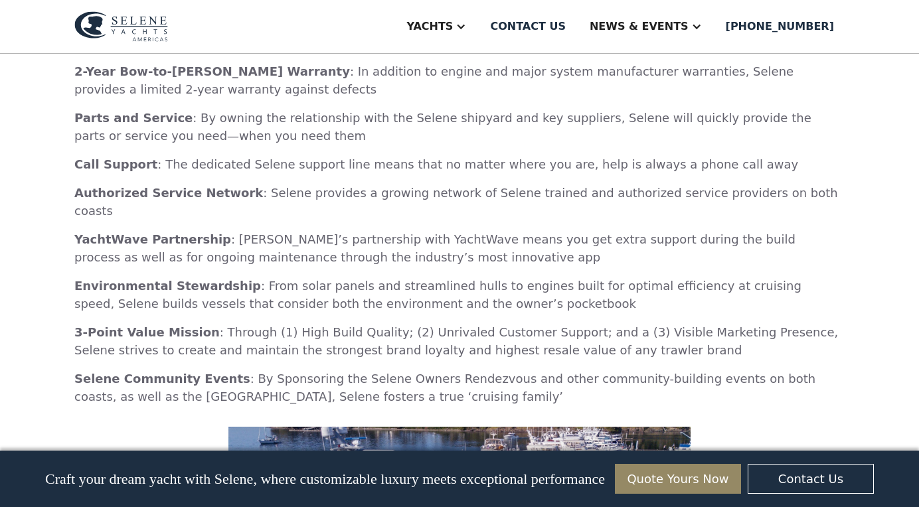
scroll to position [2642, 0]
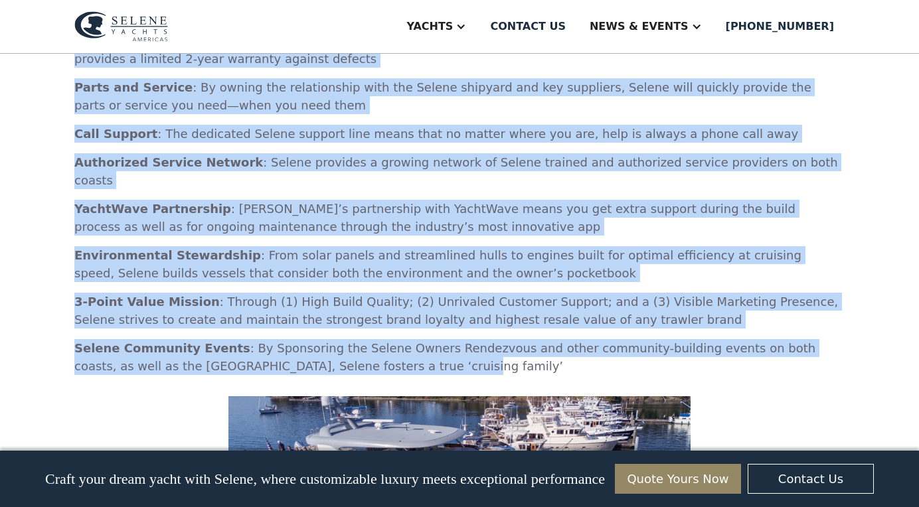
click at [325, 339] on p "Selene Community Events : By Sponsoring the Selene Owners Rendezvous and other …" at bounding box center [459, 357] width 770 height 36
copy div "Support: From Ship to Shore We always strive to go above and beyond. This might…"
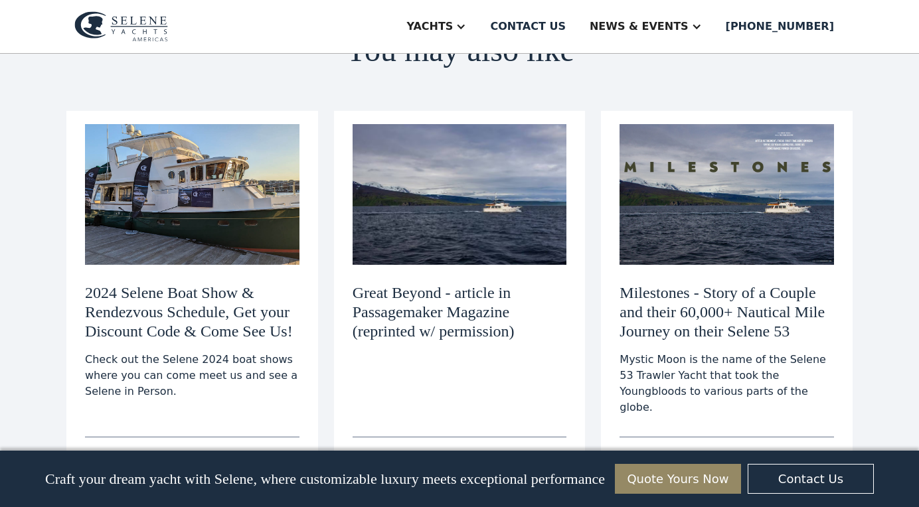
scroll to position [3106, 0]
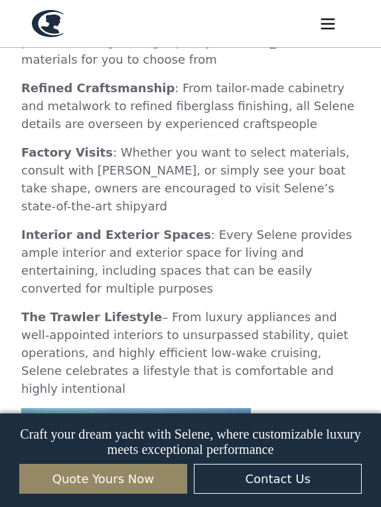
scroll to position [2403, 0]
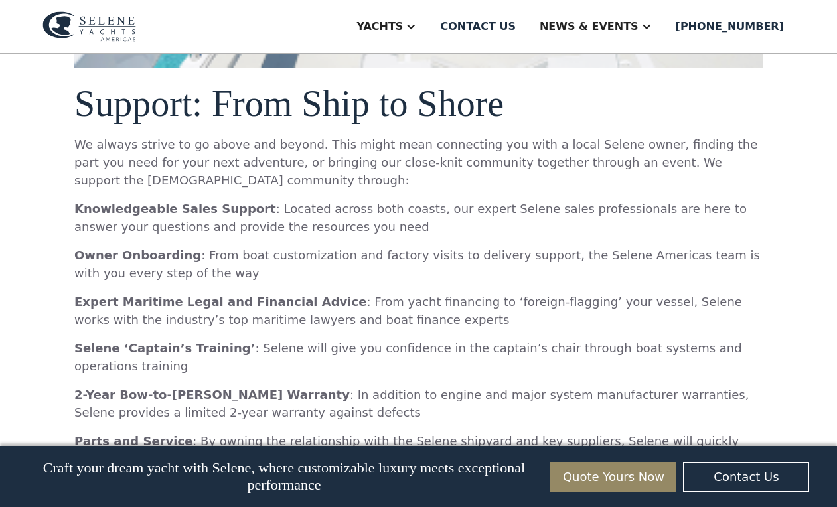
scroll to position [3204, 0]
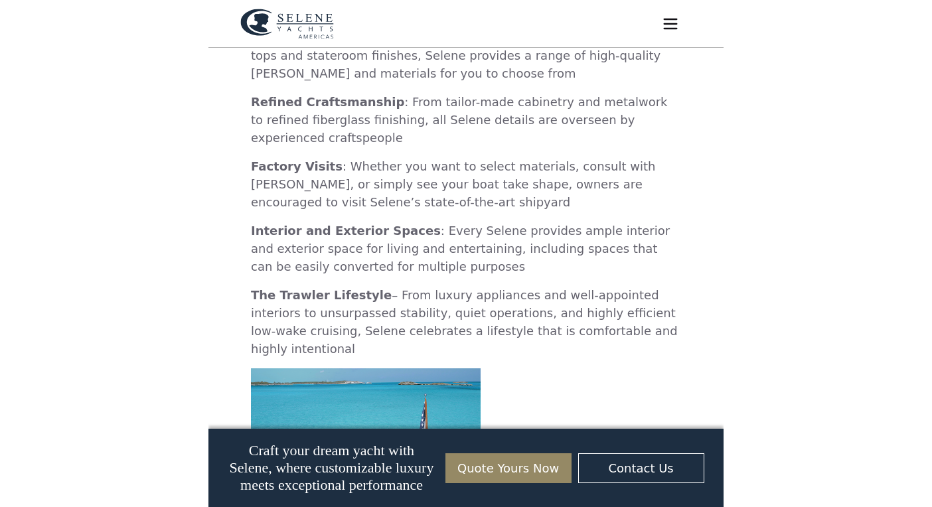
scroll to position [2277, 0]
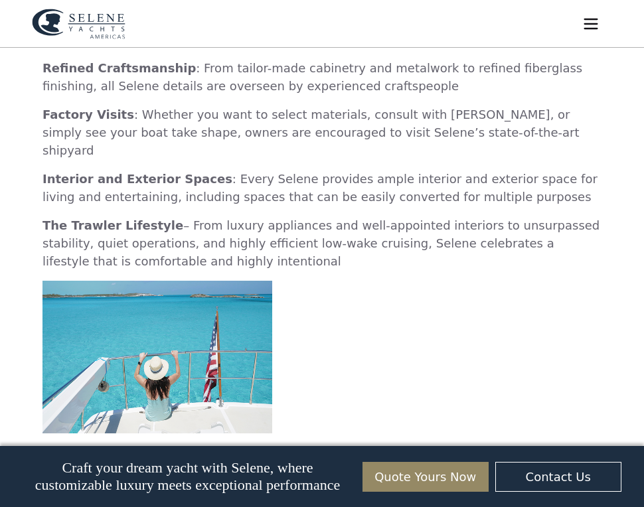
scroll to position [2535, 0]
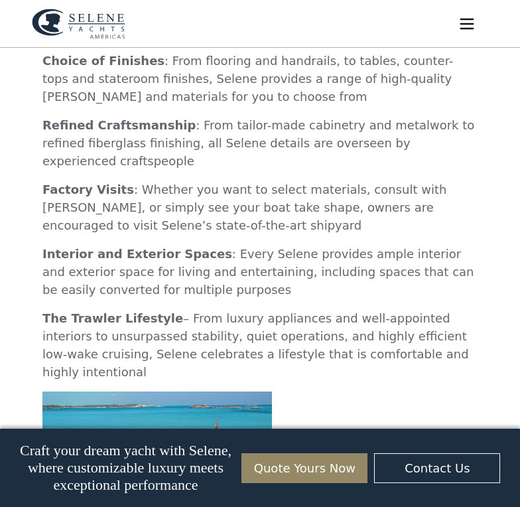
scroll to position [2427, 0]
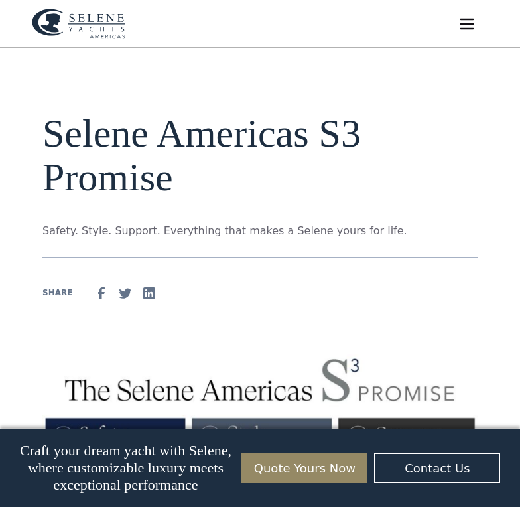
scroll to position [2427, 0]
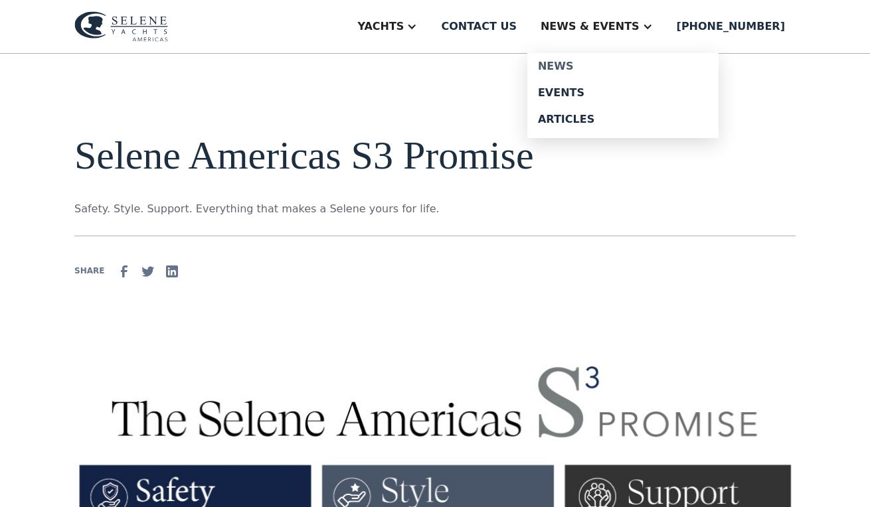
click at [520, 63] on div "News" at bounding box center [623, 66] width 170 height 11
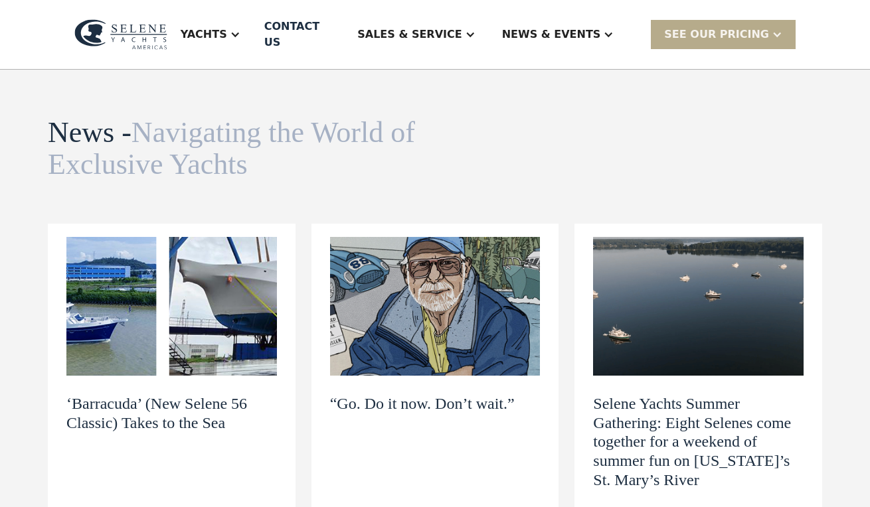
scroll to position [29, 0]
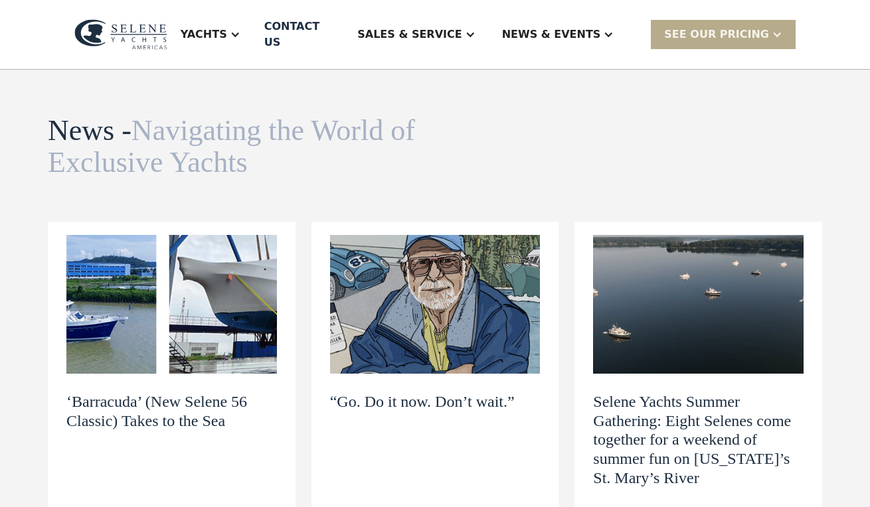
click at [455, 265] on img at bounding box center [435, 304] width 210 height 139
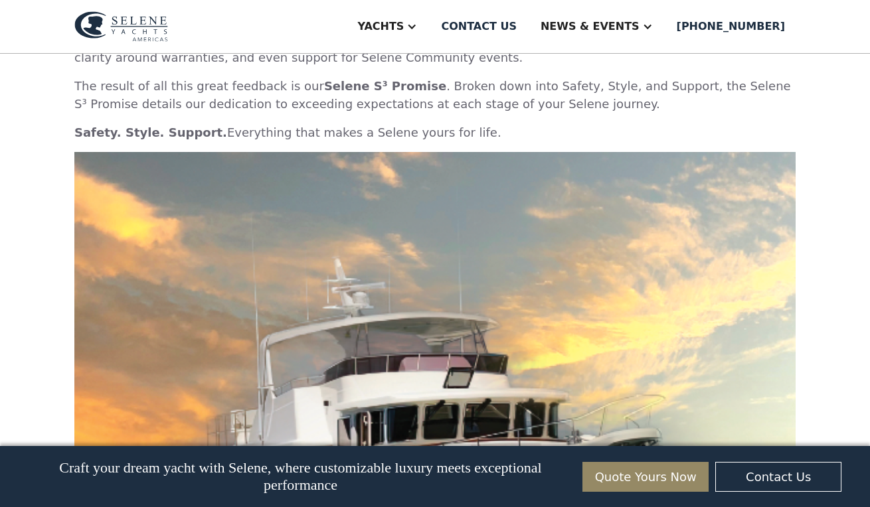
scroll to position [682, 0]
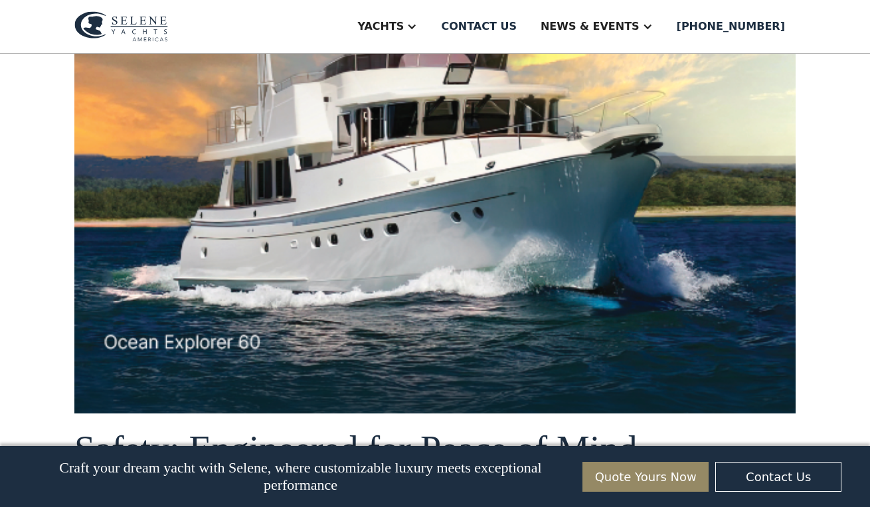
scroll to position [916, 0]
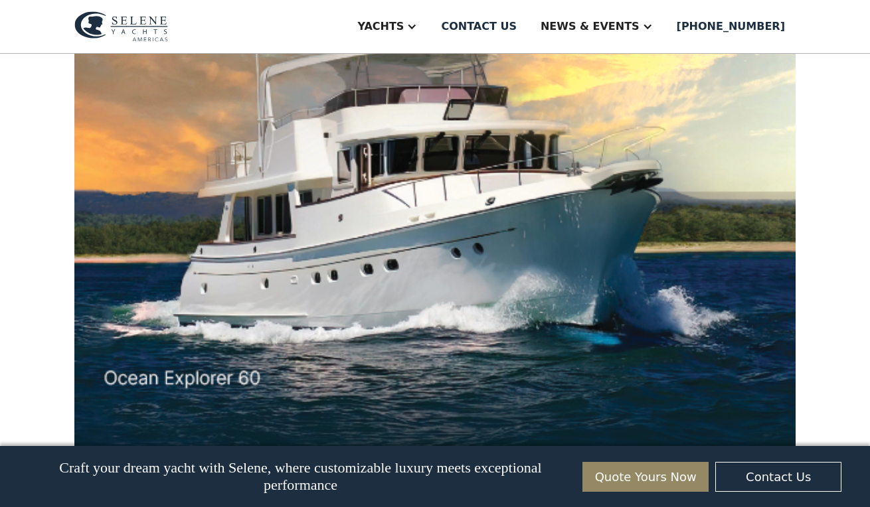
scroll to position [864, 0]
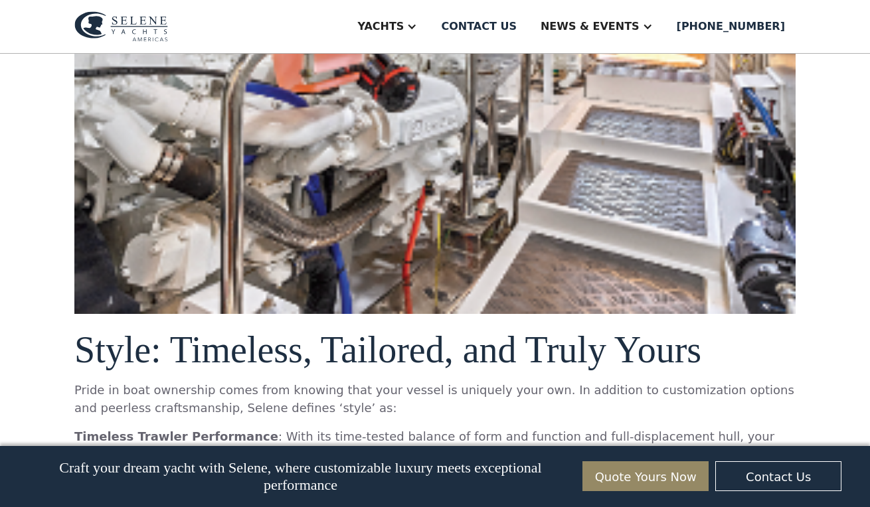
scroll to position [1797, 0]
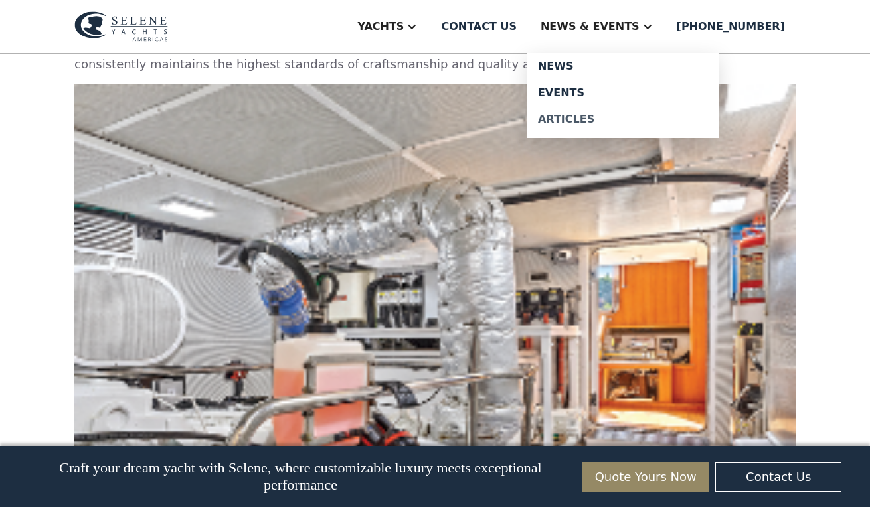
click at [591, 114] on div "Articles" at bounding box center [623, 119] width 170 height 11
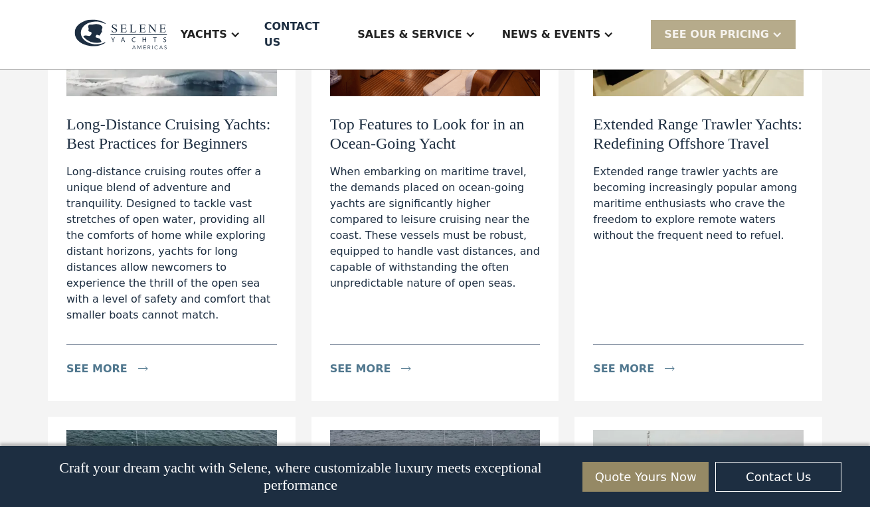
scroll to position [785, 0]
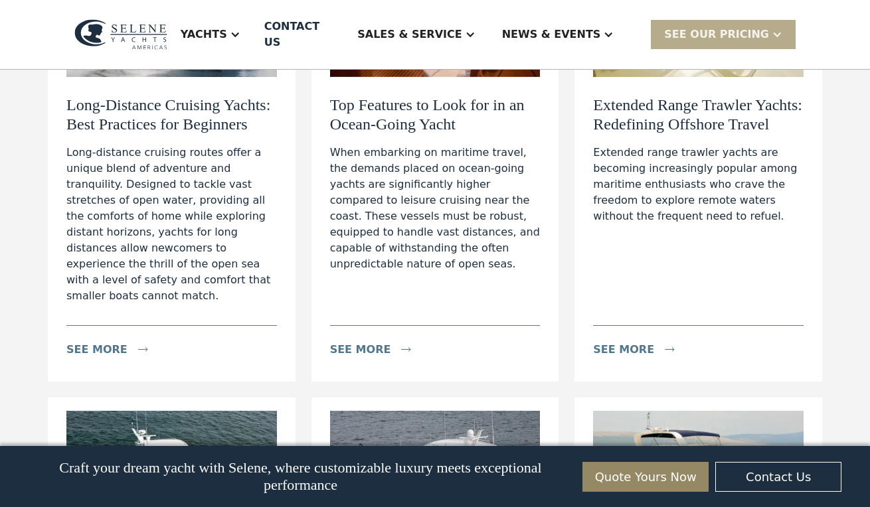
click at [712, 96] on h2 "Extended Range Trawler Yachts: Redefining Offshore Travel" at bounding box center [698, 115] width 210 height 38
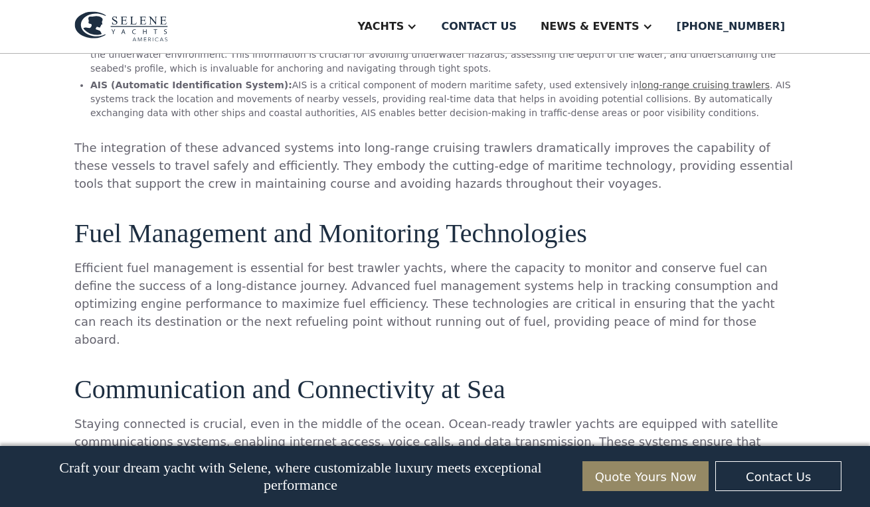
scroll to position [2524, 0]
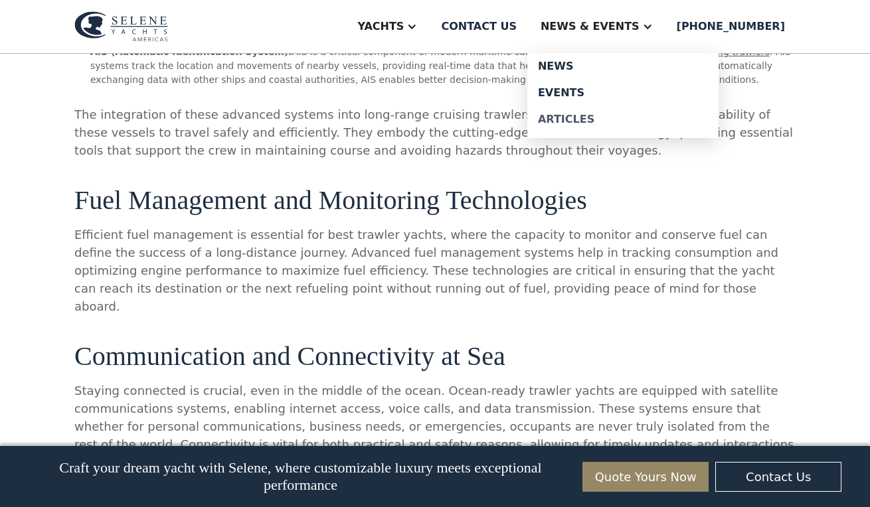
click at [611, 120] on div "Articles" at bounding box center [623, 119] width 170 height 11
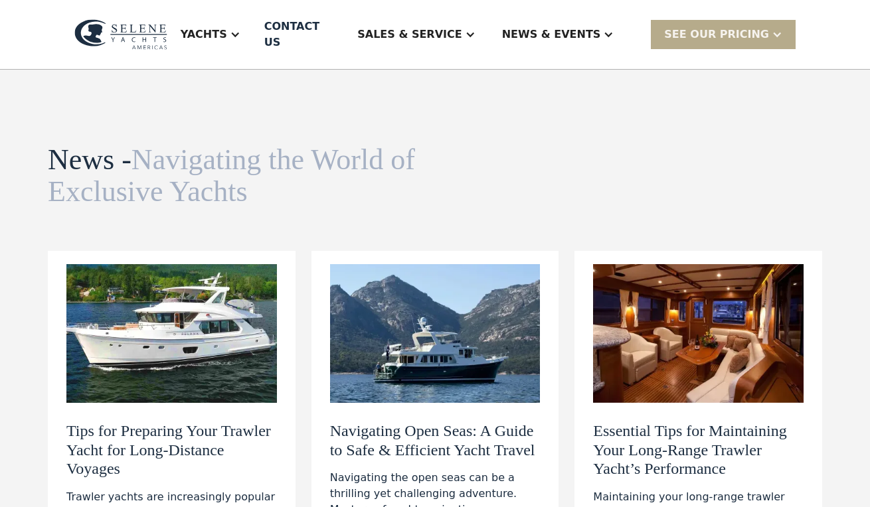
click at [206, 435] on h2 "Tips for Preparing Your Trawler Yacht for Long-Distance Voyages" at bounding box center [171, 449] width 210 height 57
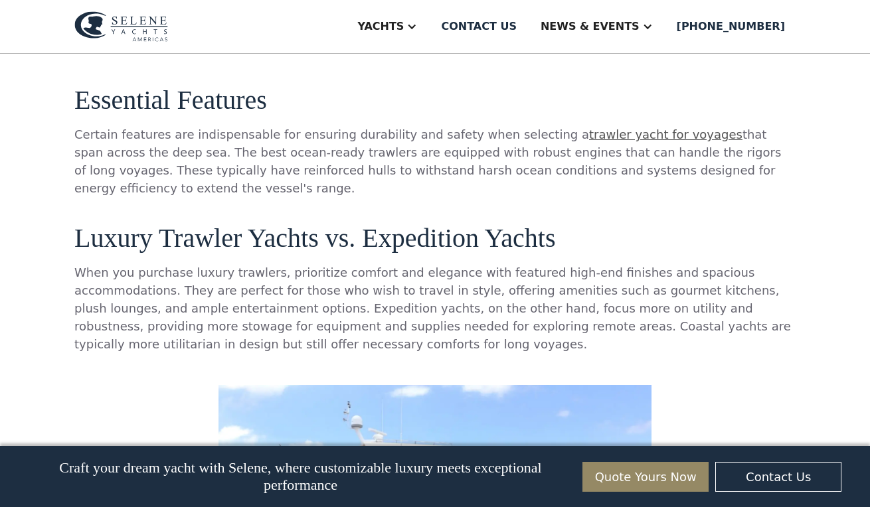
scroll to position [597, 0]
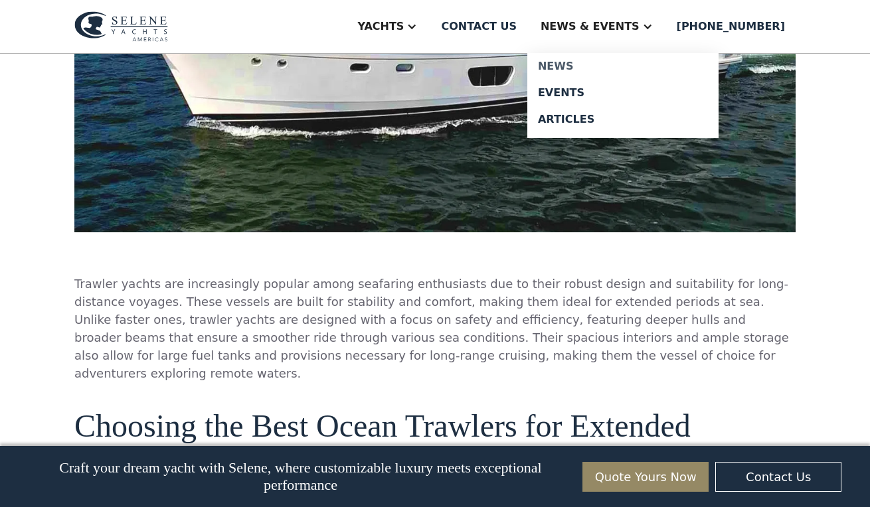
click at [595, 59] on link "News" at bounding box center [622, 66] width 191 height 27
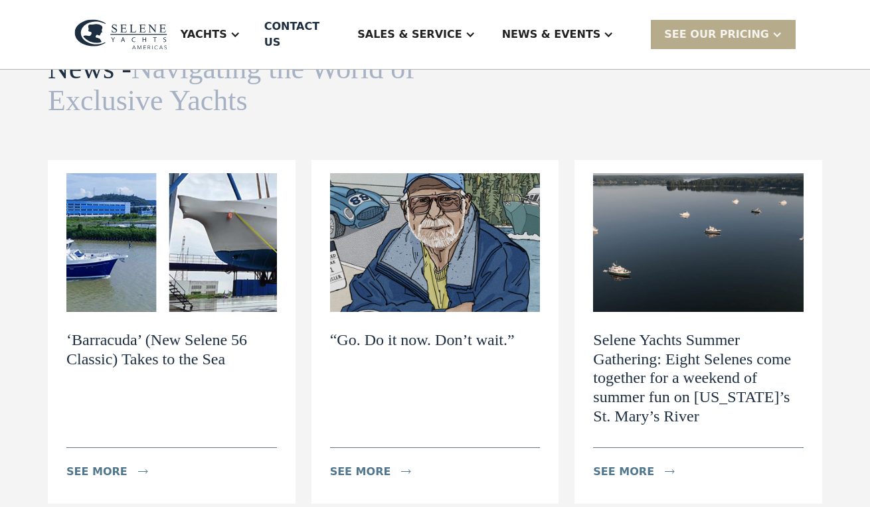
scroll to position [94, 0]
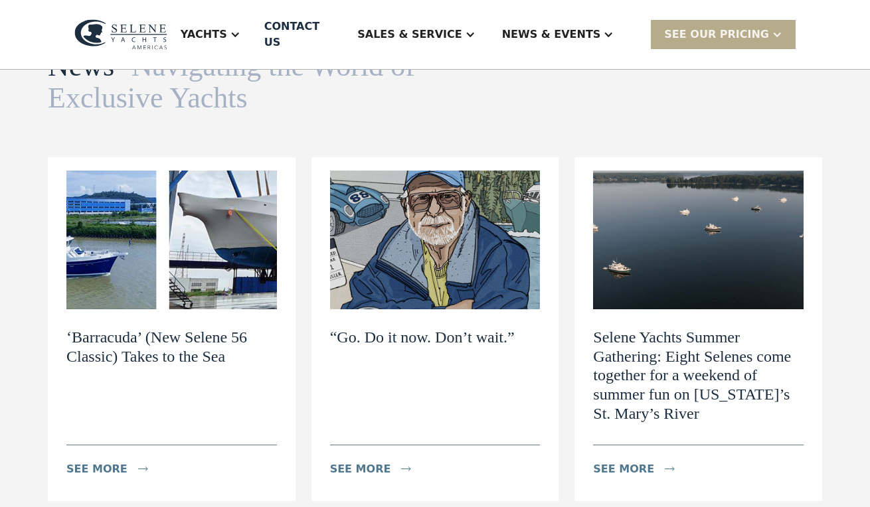
click at [459, 328] on h2 "“Go. Do it now. Don’t wait.”" at bounding box center [422, 337] width 185 height 19
click at [159, 288] on img at bounding box center [171, 240] width 210 height 139
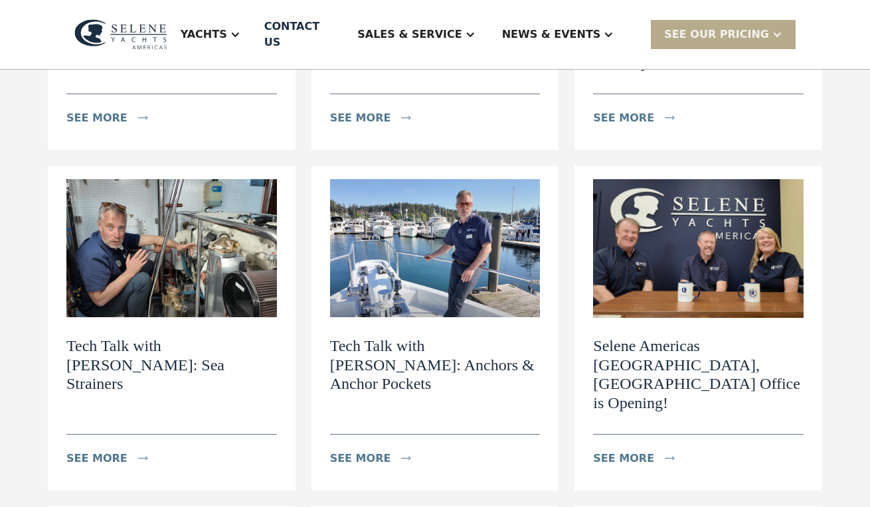
scroll to position [447, 0]
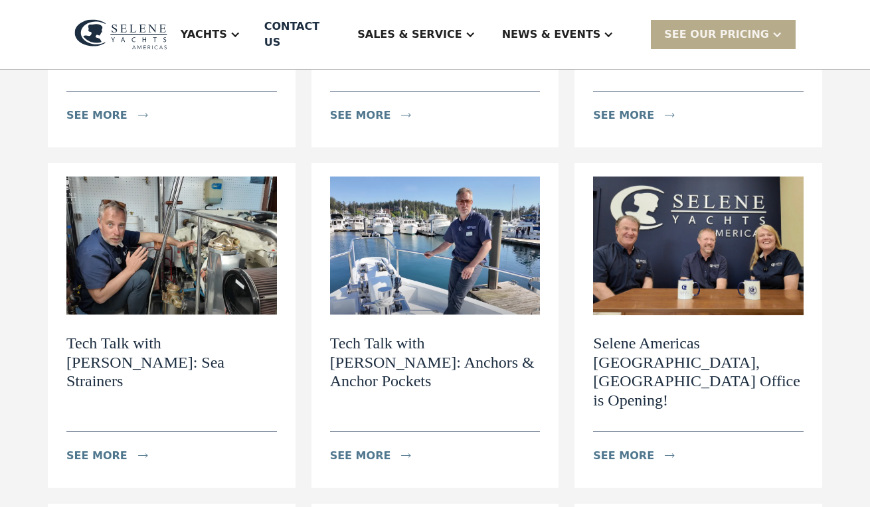
click at [685, 348] on h2 "Selene Americas [GEOGRAPHIC_DATA], [GEOGRAPHIC_DATA] Office is Opening!" at bounding box center [698, 372] width 210 height 76
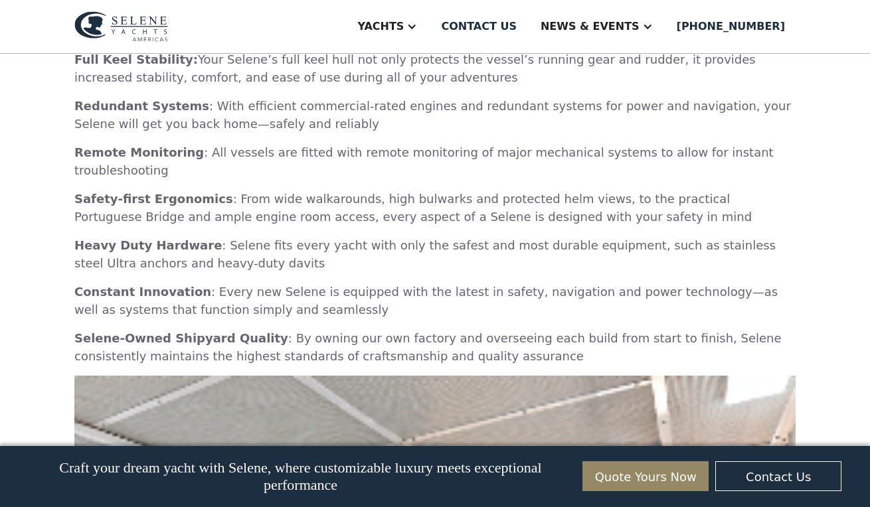
scroll to position [1620, 0]
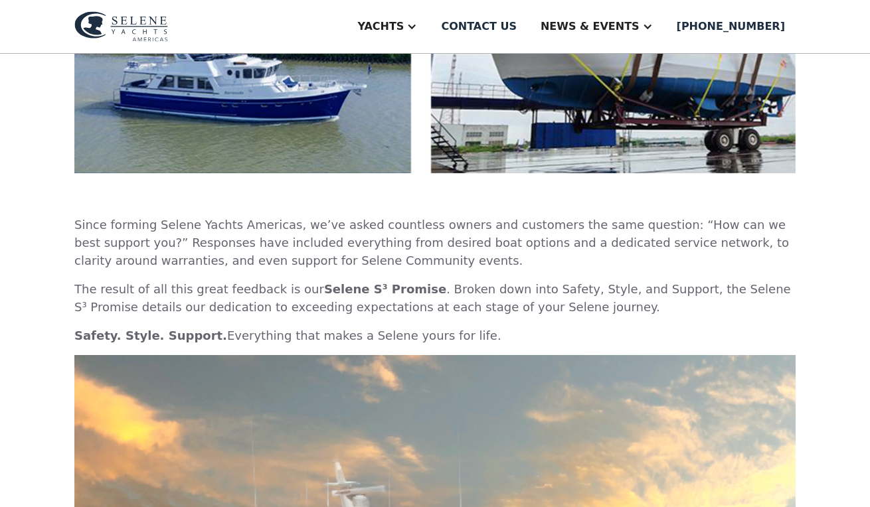
scroll to position [463, 0]
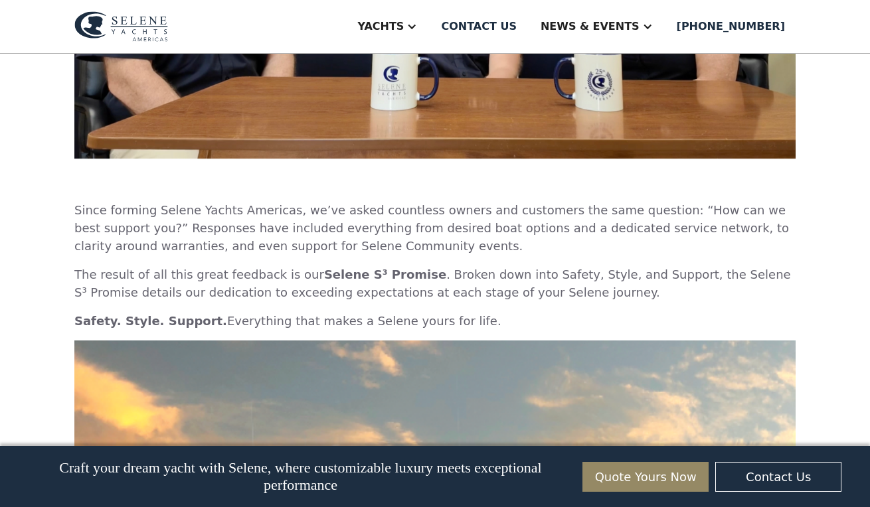
scroll to position [773, 0]
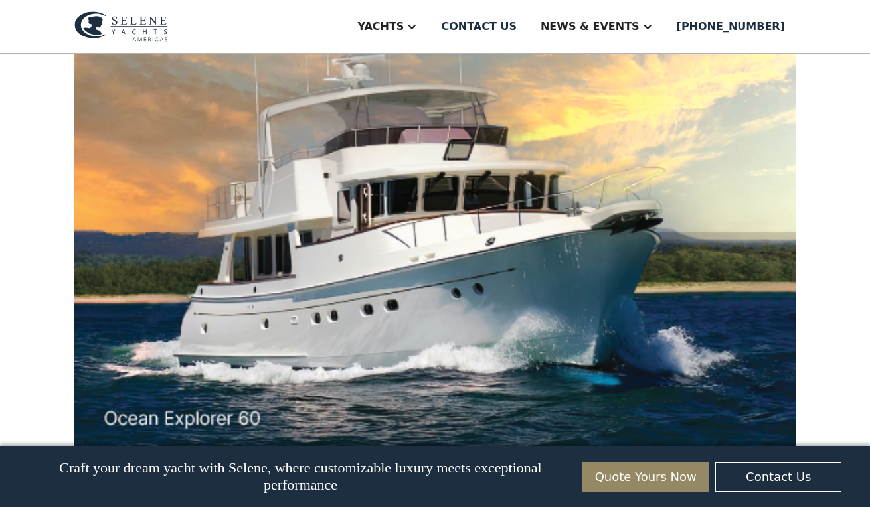
scroll to position [1341, 0]
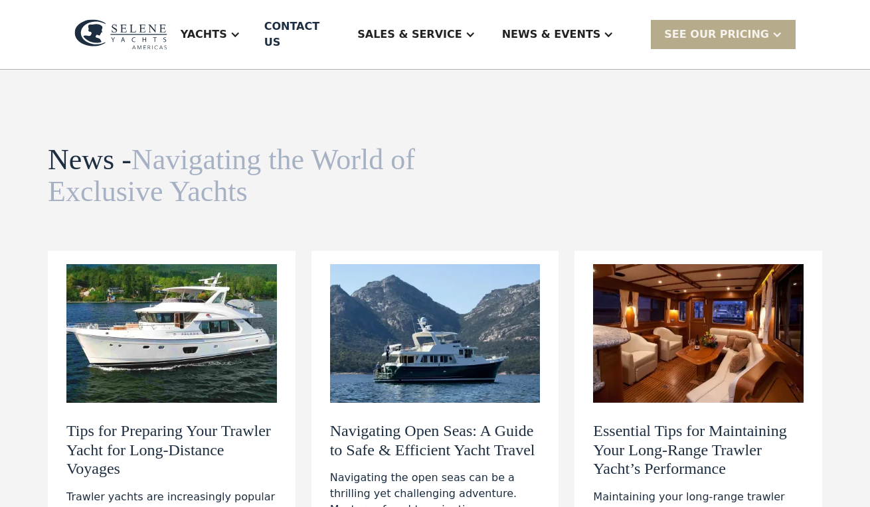
click at [471, 297] on img at bounding box center [435, 333] width 210 height 139
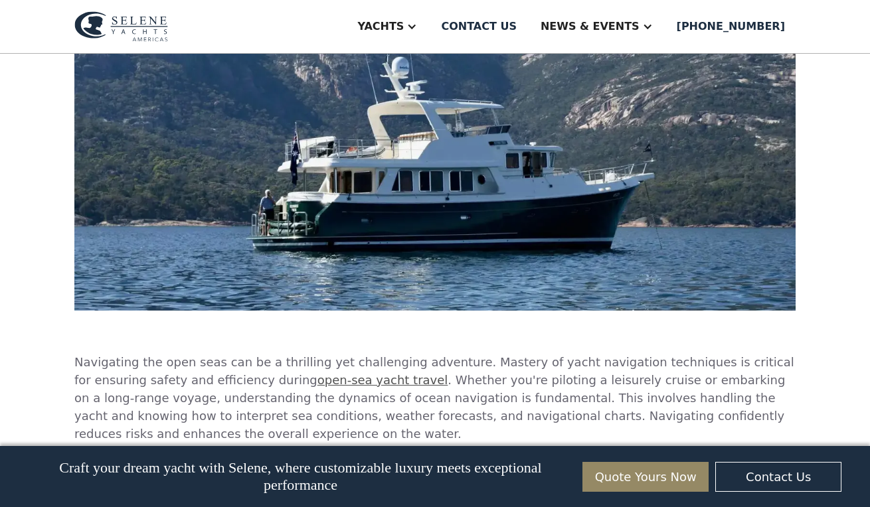
scroll to position [475, 0]
